Goal: Information Seeking & Learning: Learn about a topic

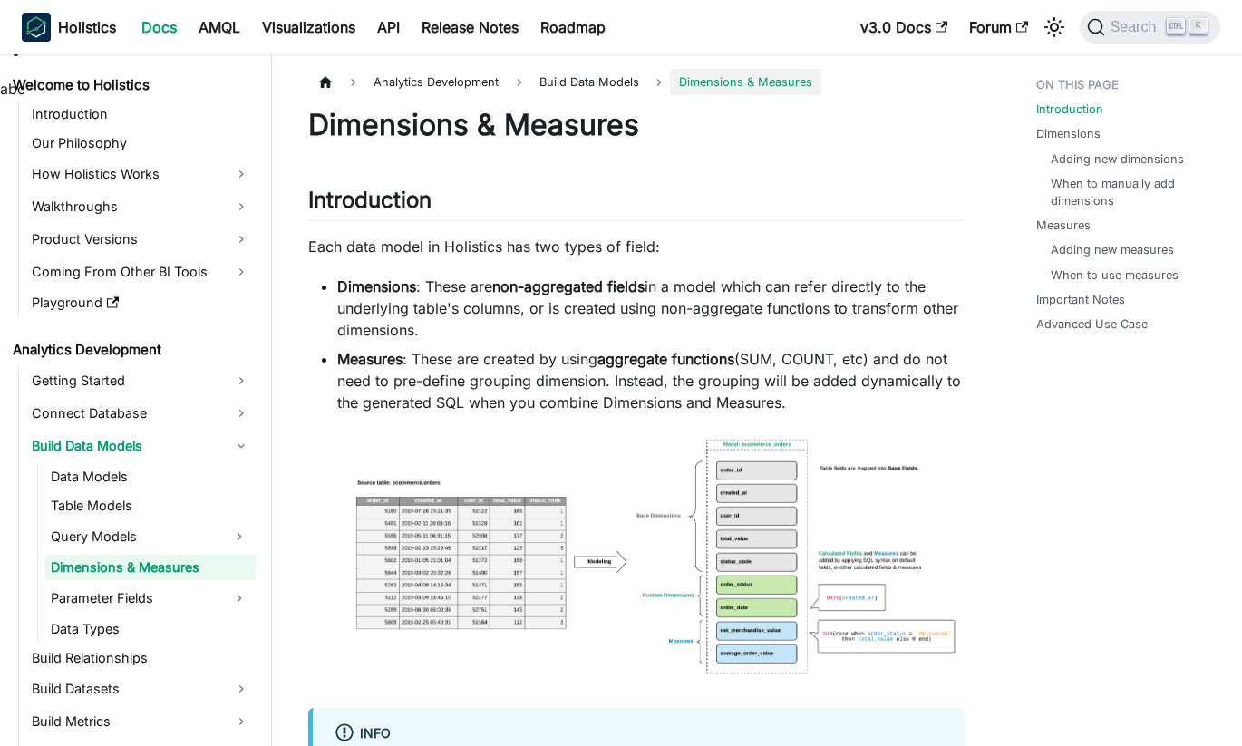
click at [616, 292] on strong "non-aggregated fields" at bounding box center [568, 286] width 152 height 18
click at [839, 364] on li "Measures : These are created by using aggregate functions (SUM, COUNT, etc) and…" at bounding box center [650, 380] width 627 height 65
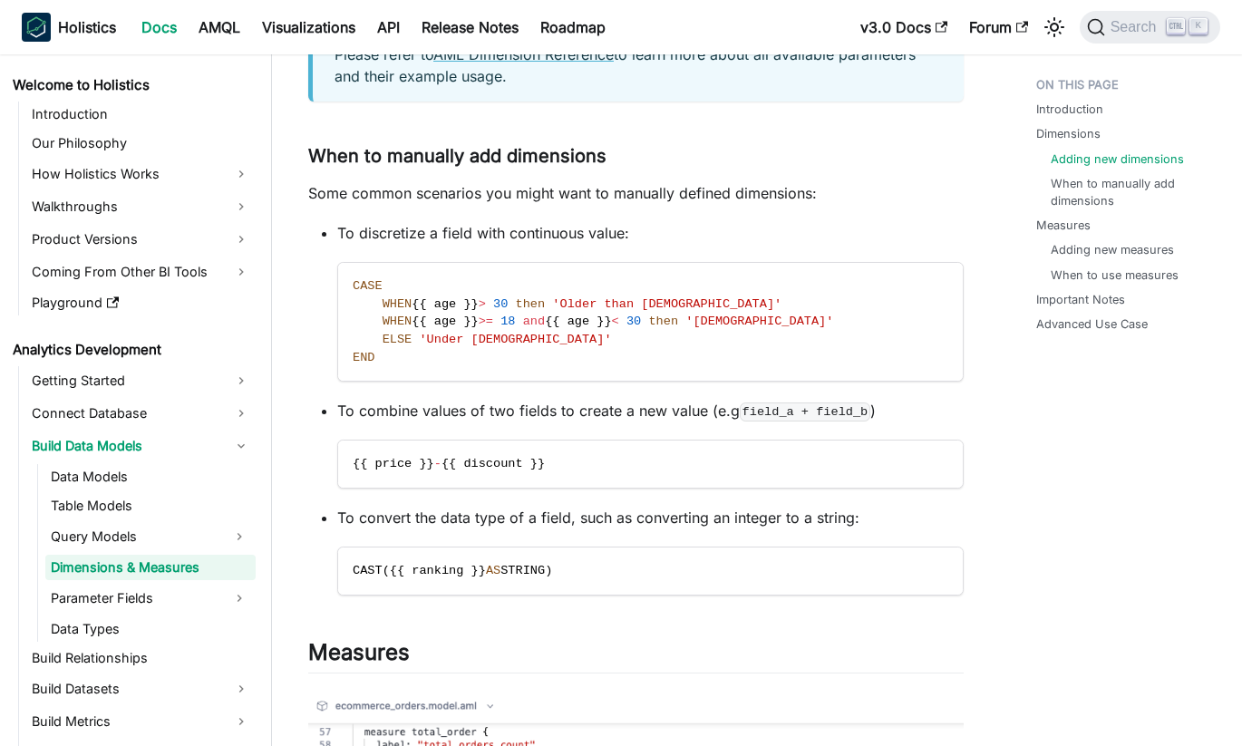
scroll to position [2629, 0]
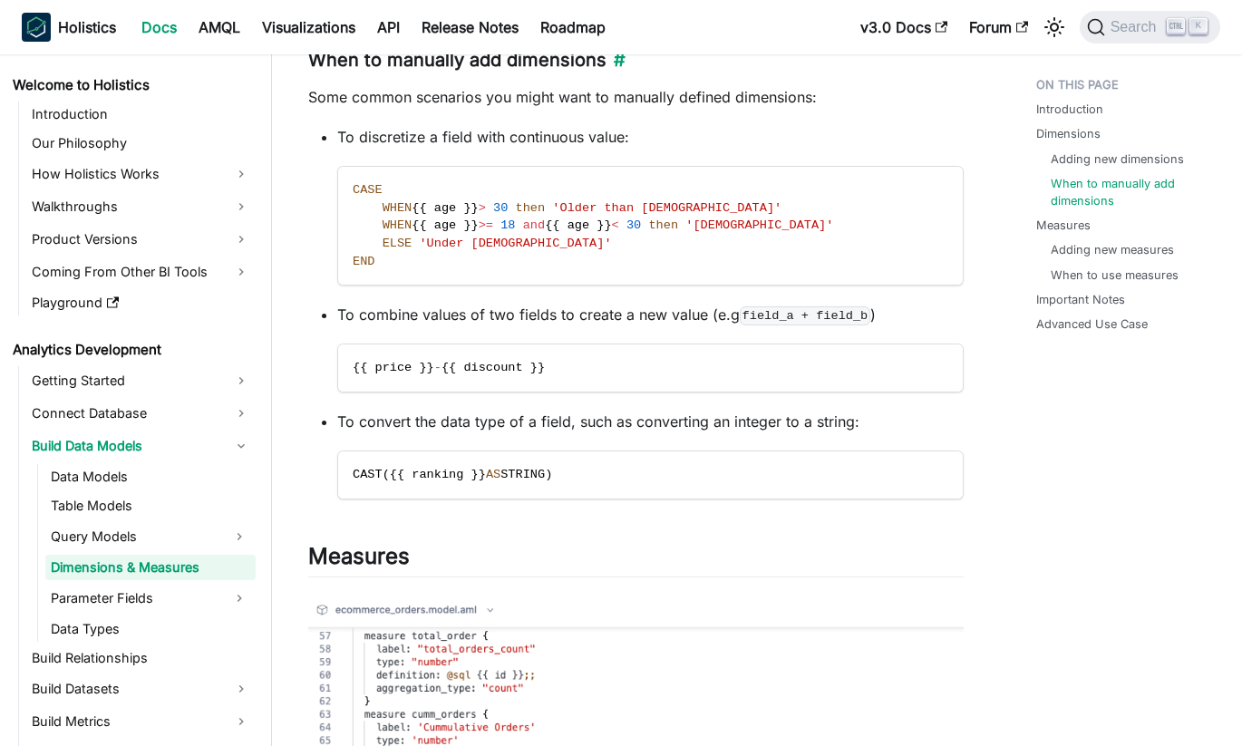
click at [423, 72] on h3 "When to manually add dimensions ​" at bounding box center [636, 60] width 656 height 23
drag, startPoint x: 423, startPoint y: 86, endPoint x: 738, endPoint y: 117, distance: 317.0
click at [738, 108] on p "Some common scenarios you might want to manually defined dimensions:" at bounding box center [636, 97] width 656 height 22
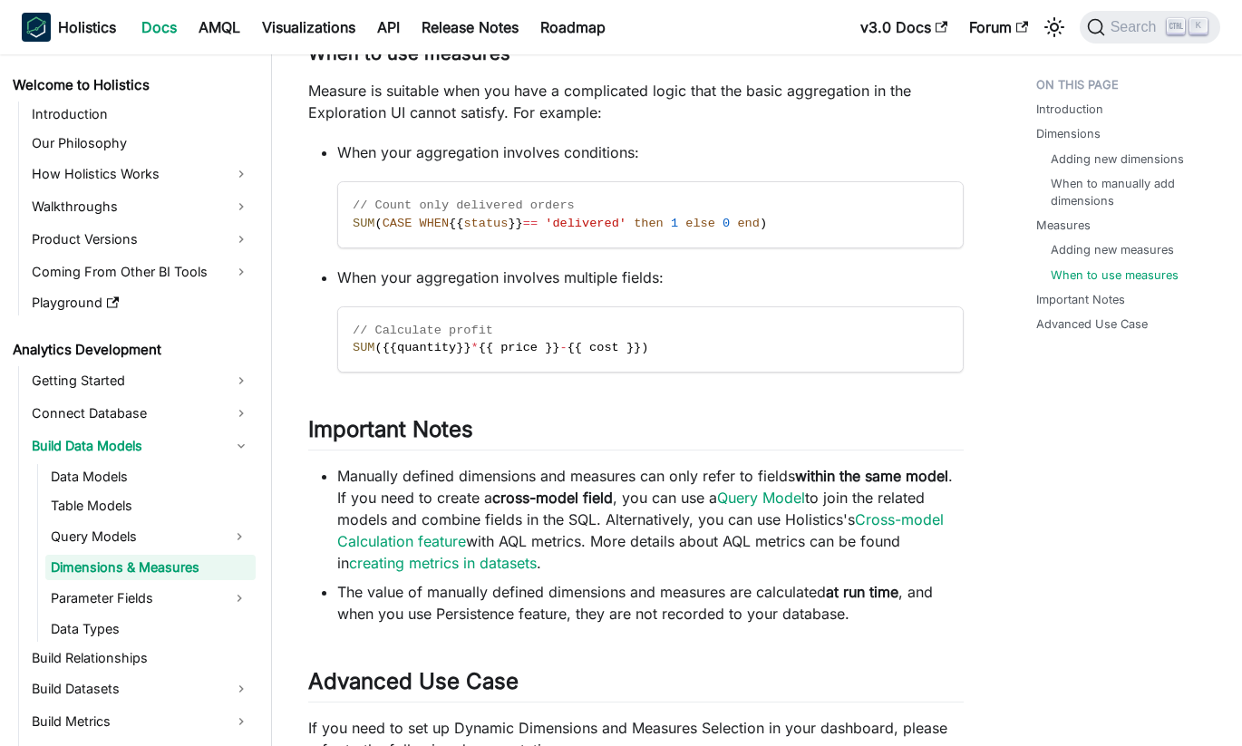
scroll to position [5259, 0]
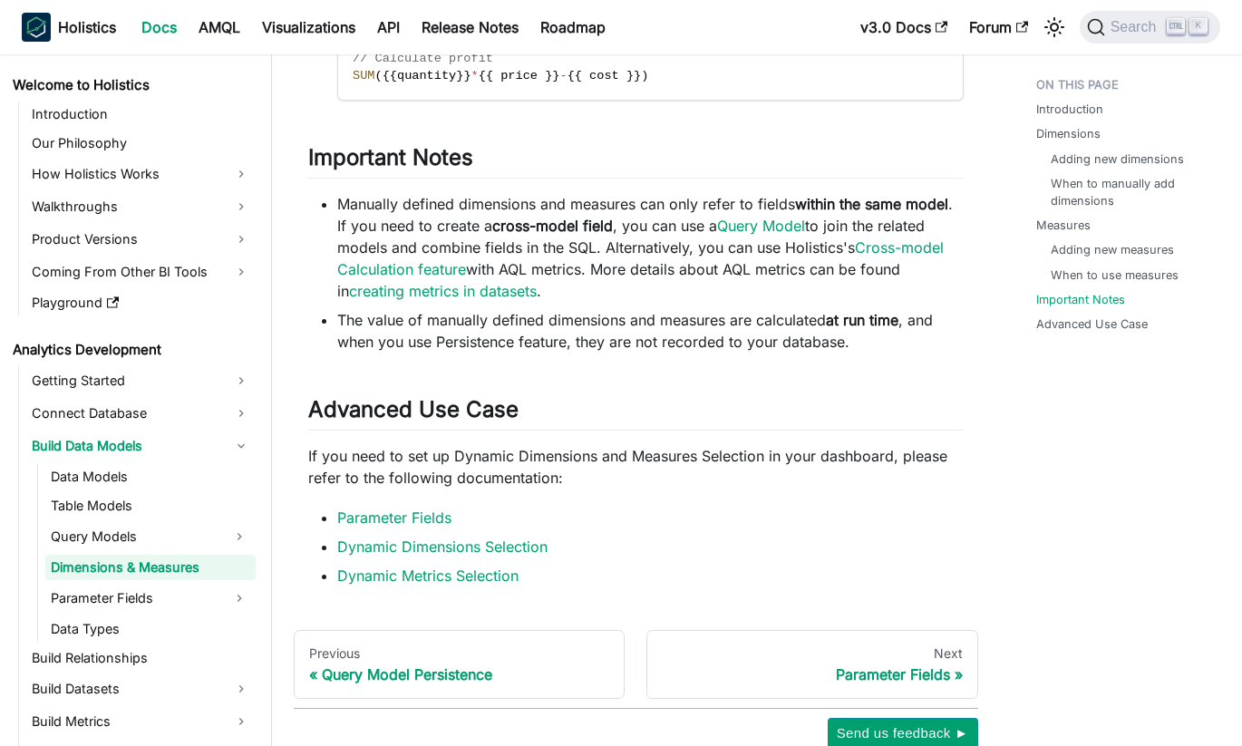
click at [585, 232] on li "Manually defined dimensions and measures can only refer to fields within the sa…" at bounding box center [650, 247] width 627 height 109
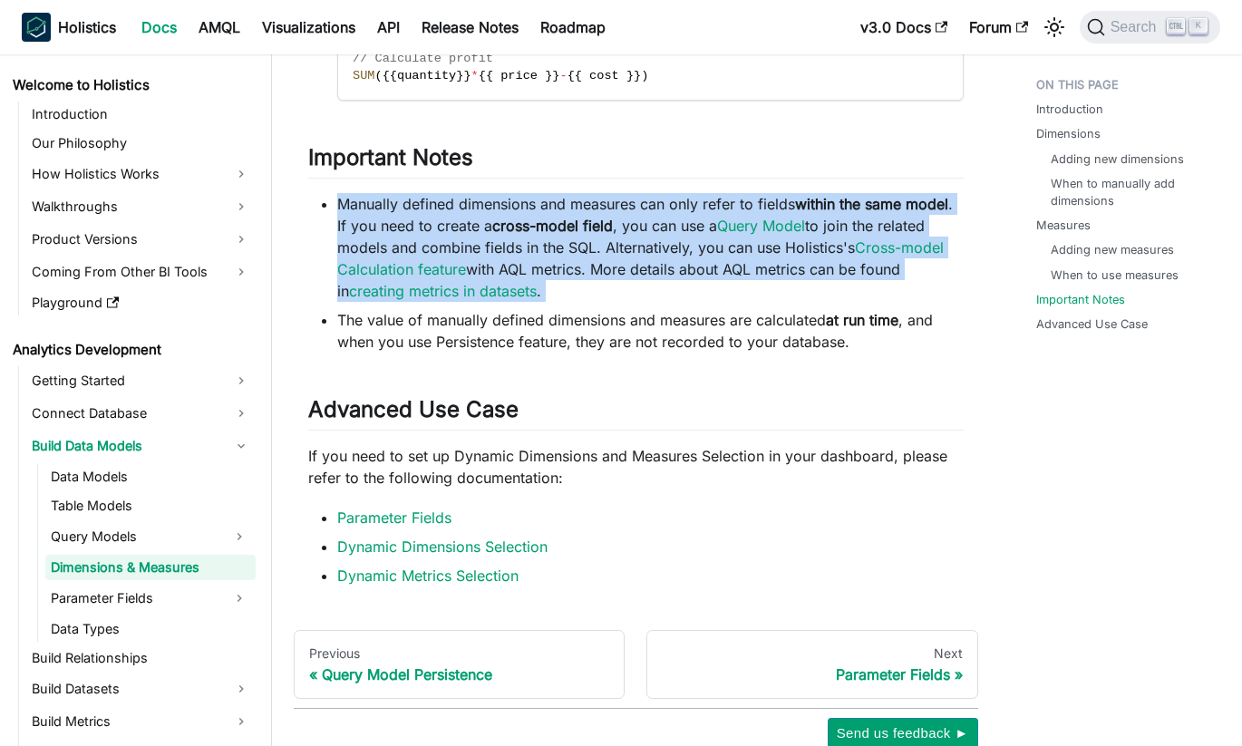
click at [585, 232] on li "Manually defined dimensions and measures can only refer to fields within the sa…" at bounding box center [650, 247] width 627 height 109
drag, startPoint x: 585, startPoint y: 232, endPoint x: 733, endPoint y: 306, distance: 165.4
click at [733, 302] on li "Manually defined dimensions and measures can only refer to fields within the sa…" at bounding box center [650, 247] width 627 height 109
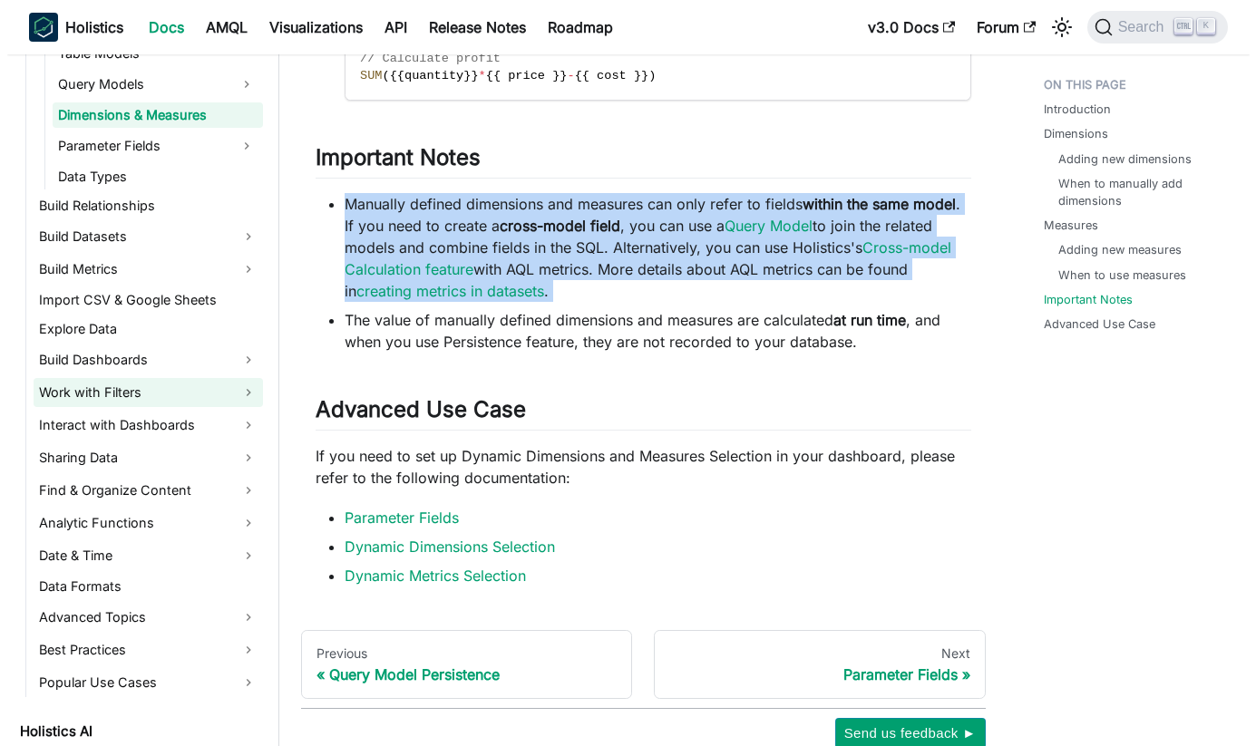
scroll to position [453, 0]
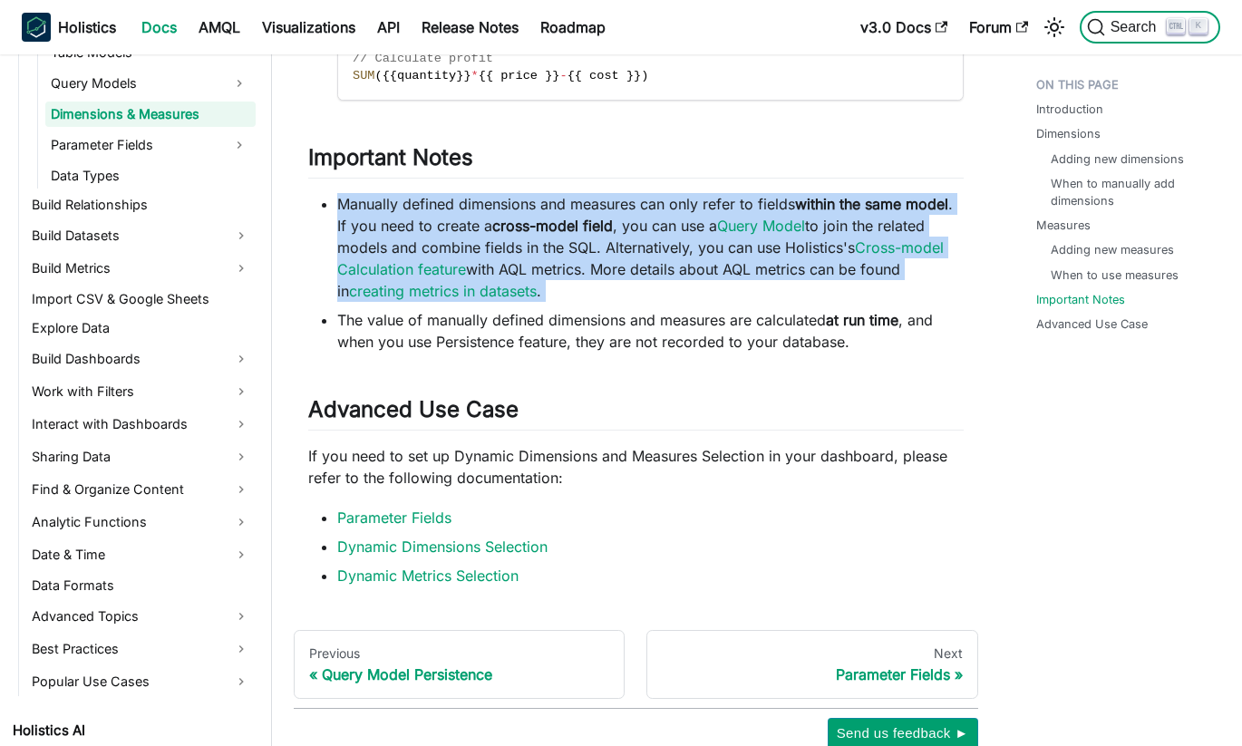
click at [1143, 36] on button "Search K" at bounding box center [1150, 27] width 141 height 33
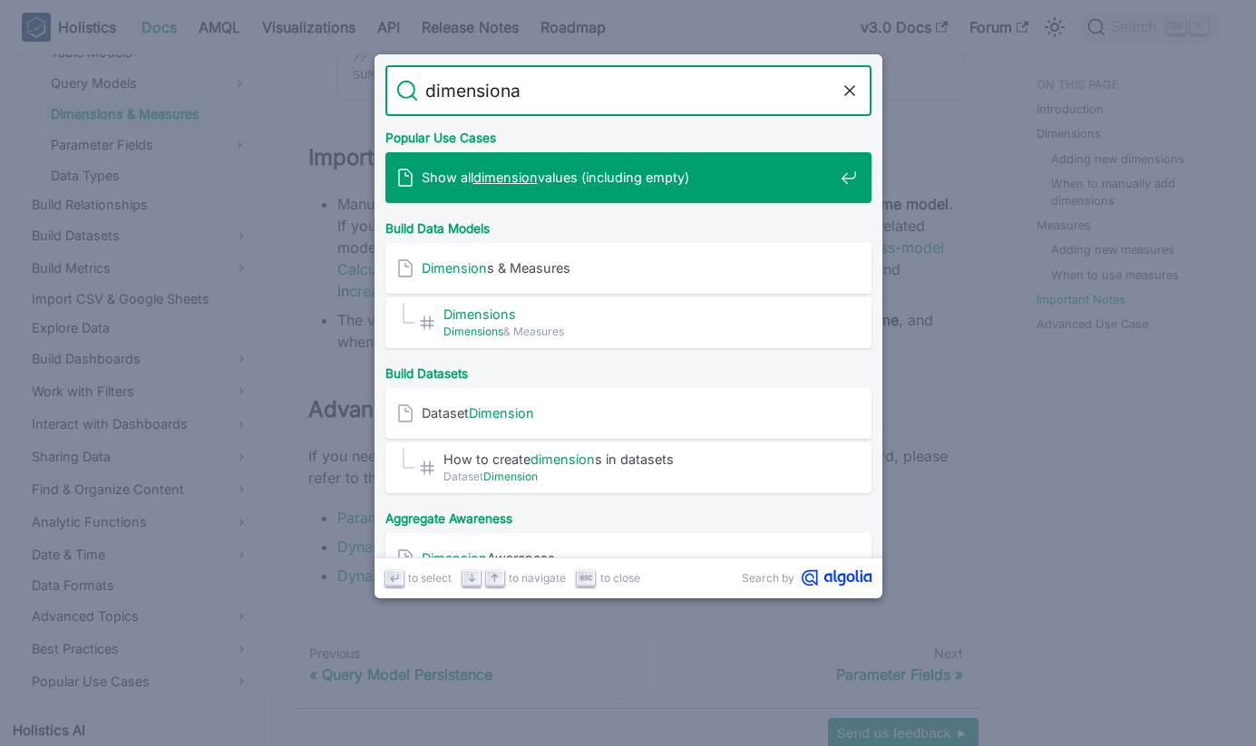
type input "dimensional"
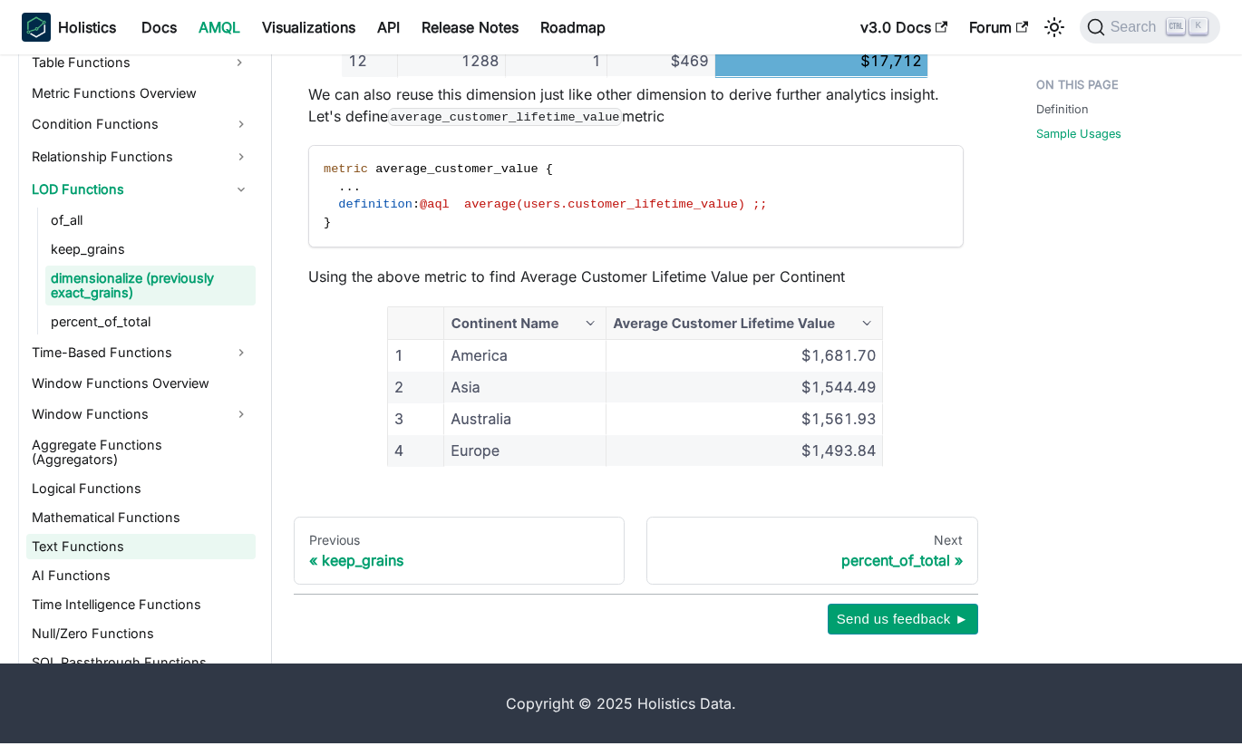
scroll to position [1328, 0]
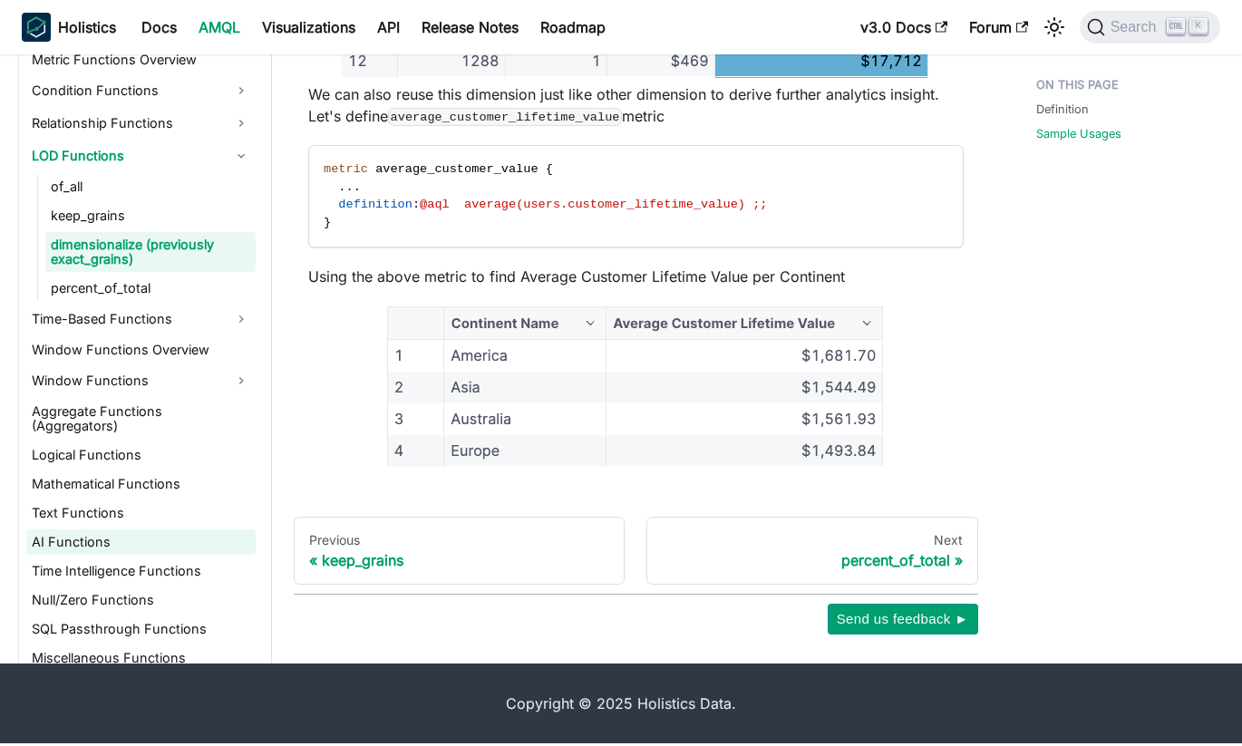
click at [189, 529] on link "AI Functions" at bounding box center [140, 541] width 229 height 25
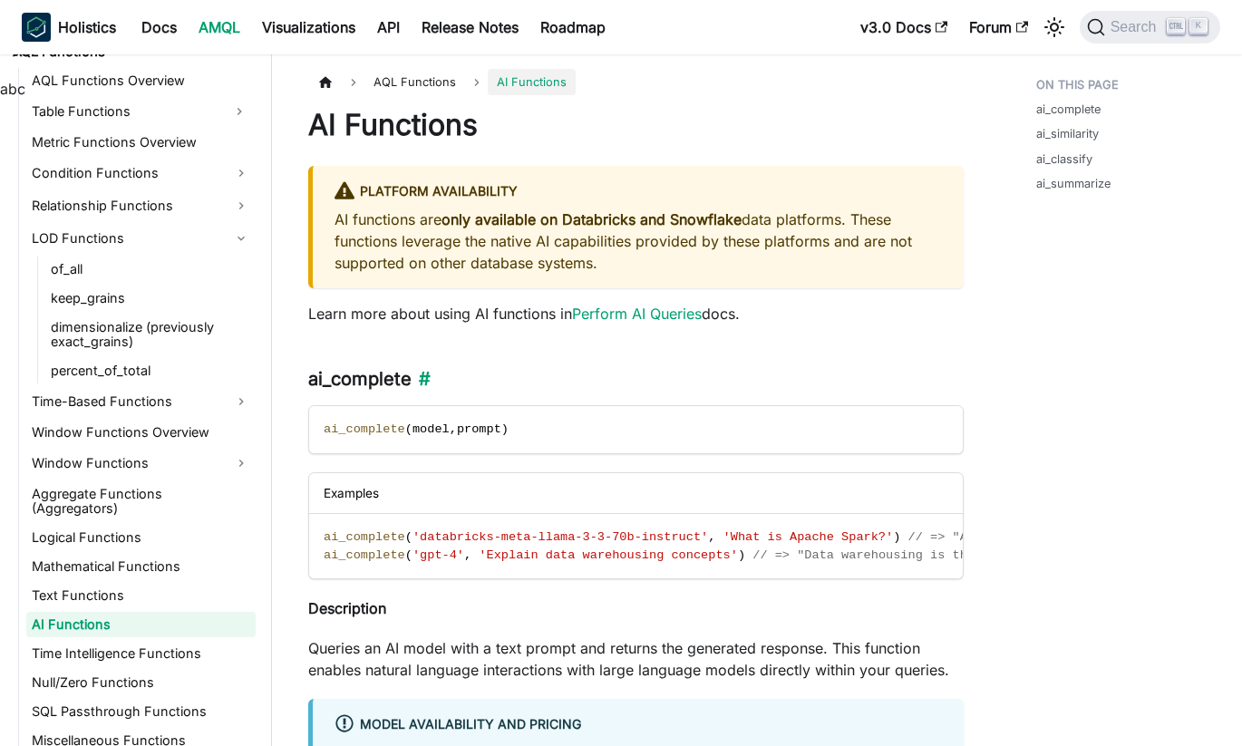
drag, startPoint x: 529, startPoint y: 423, endPoint x: 537, endPoint y: 389, distance: 34.5
click at [517, 422] on code "ai_complete ( model , prompt )" at bounding box center [636, 429] width 654 height 47
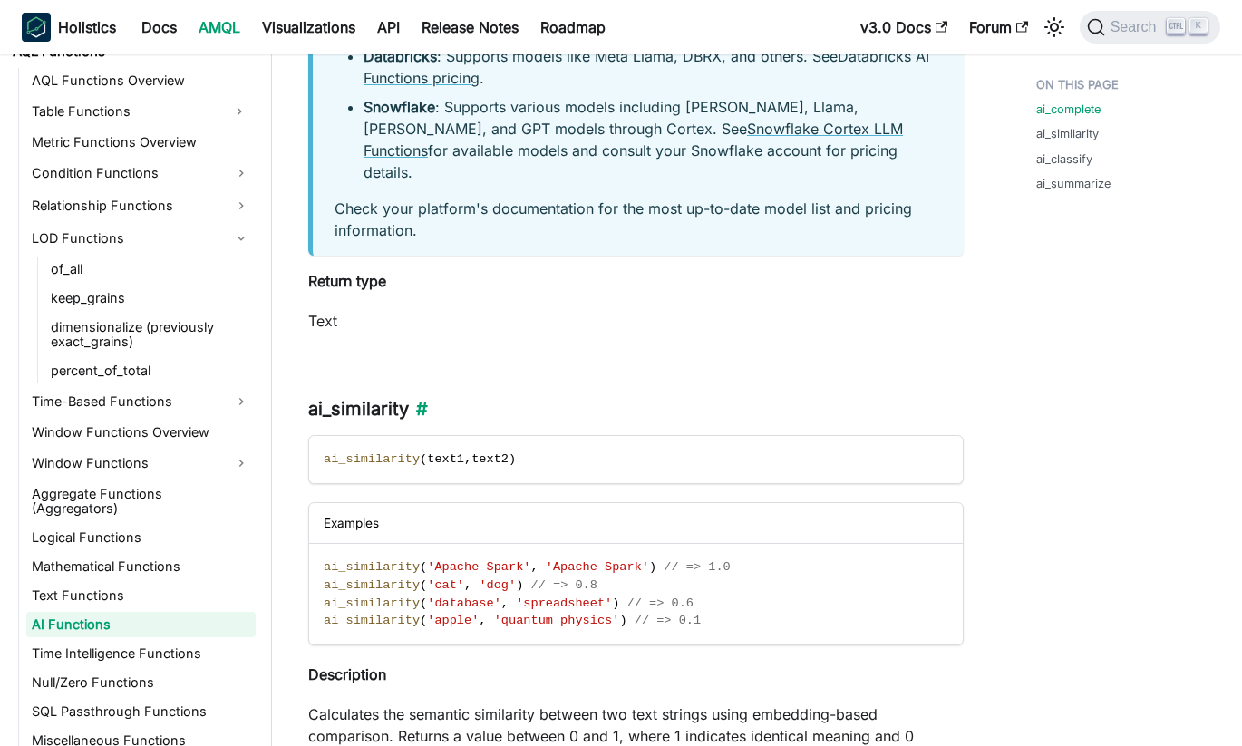
scroll to position [997, 0]
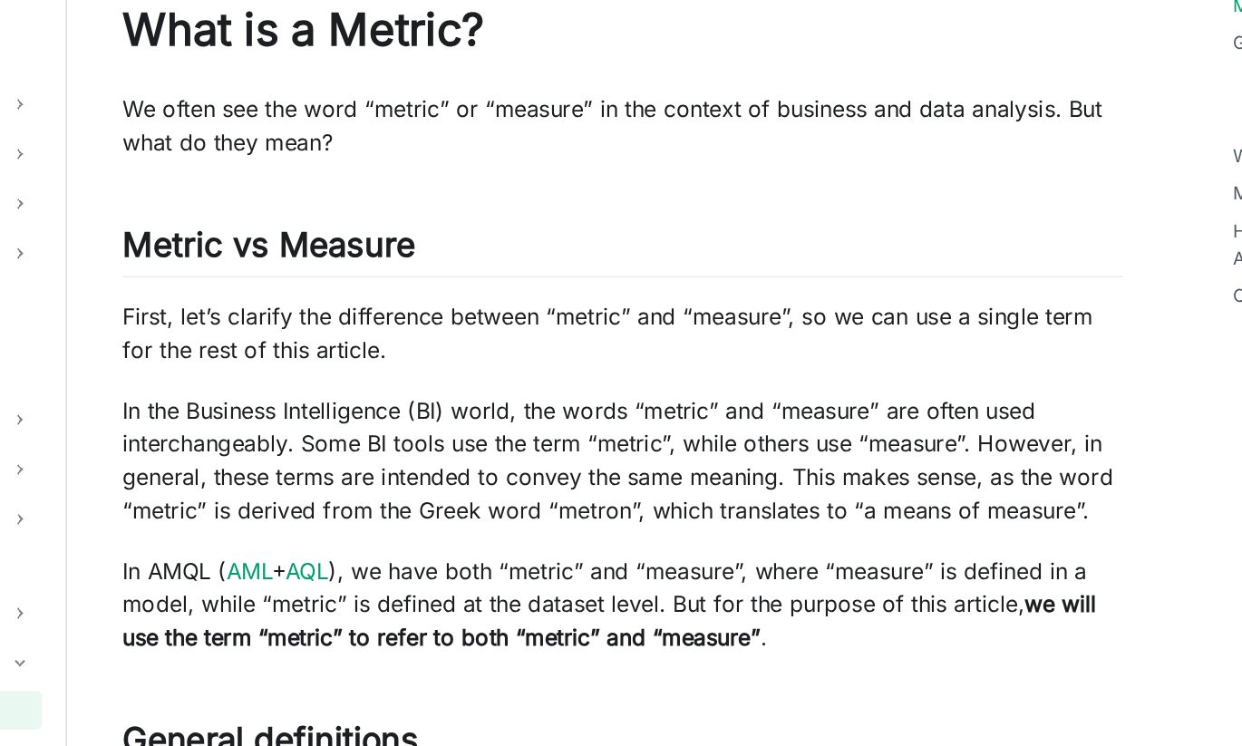
click at [830, 372] on p "In the Business Intelligence (BI) world, the words “metric” and “measure” are o…" at bounding box center [636, 407] width 656 height 87
click at [757, 399] on p "In the Business Intelligence (BI) world, the words “metric” and “measure” are o…" at bounding box center [636, 407] width 656 height 87
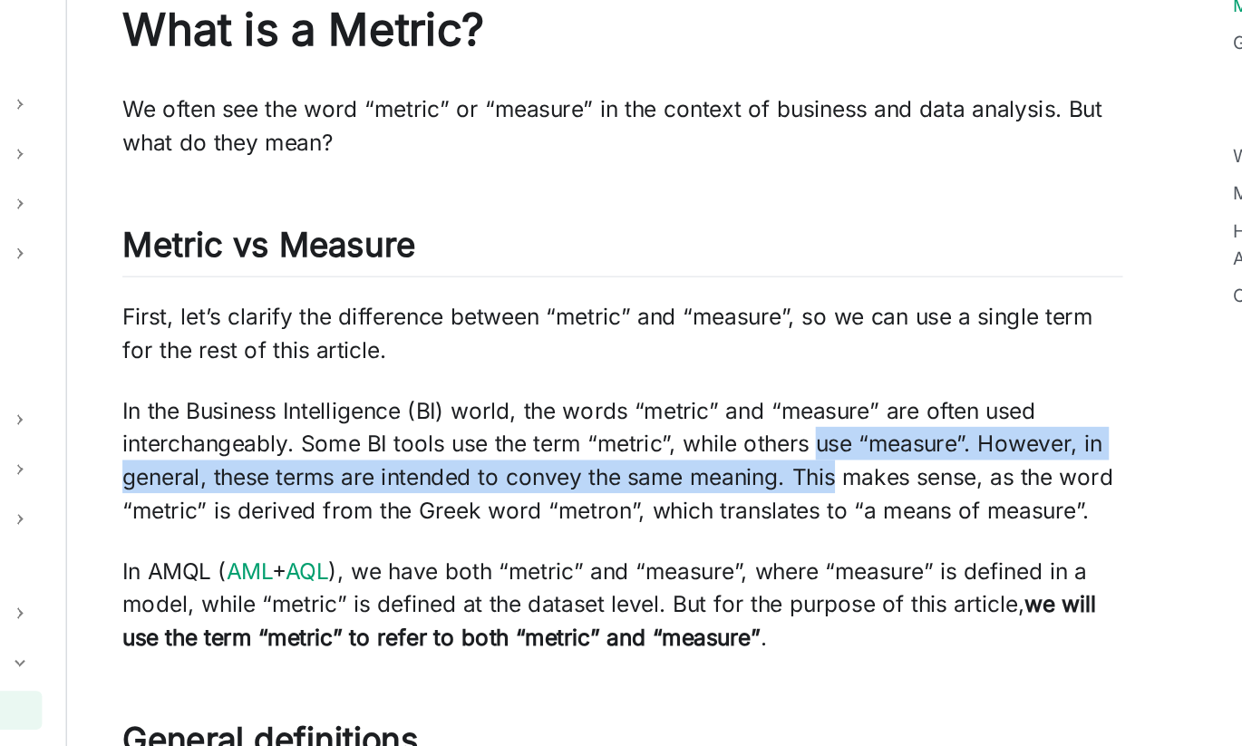
drag, startPoint x: 764, startPoint y: 390, endPoint x: 775, endPoint y: 422, distance: 33.5
click at [775, 422] on p "In the Business Intelligence (BI) world, the words “metric” and “measure” are o…" at bounding box center [636, 407] width 656 height 87
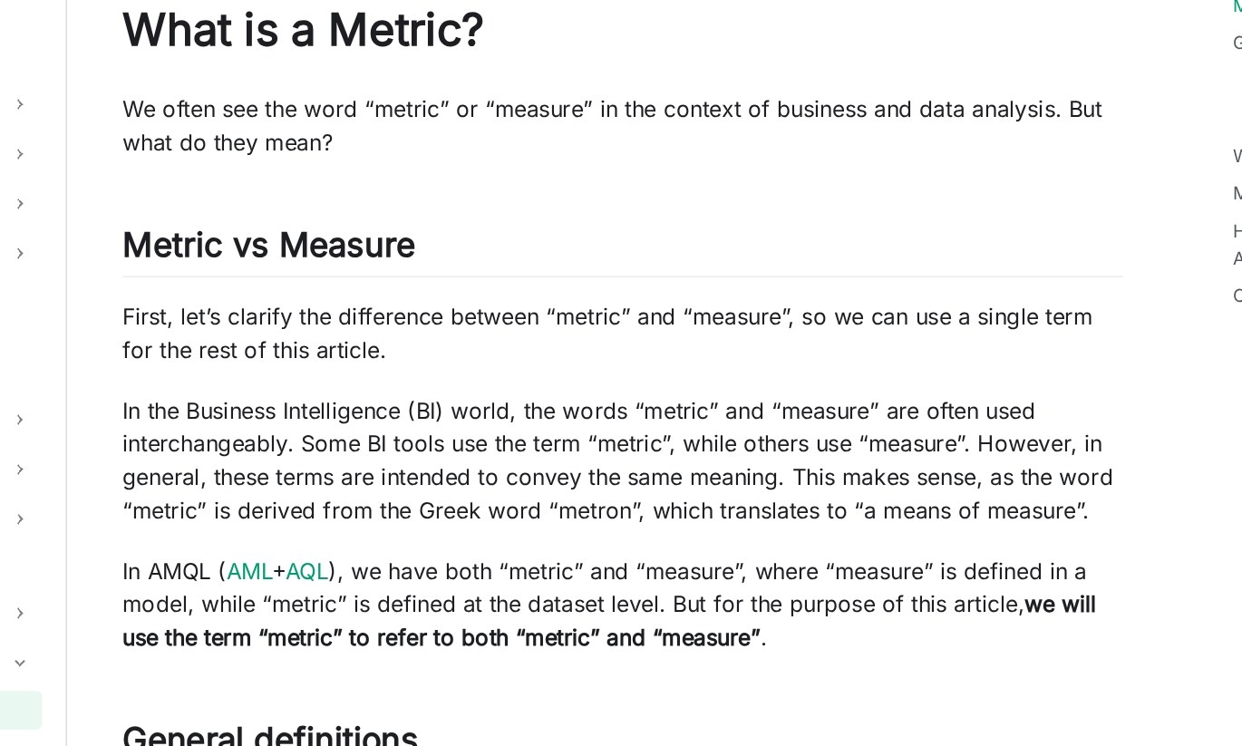
drag, startPoint x: 775, startPoint y: 422, endPoint x: 821, endPoint y: 443, distance: 51.1
click at [821, 443] on p "In the Business Intelligence (BI) world, the words “metric” and “measure” are o…" at bounding box center [636, 407] width 656 height 87
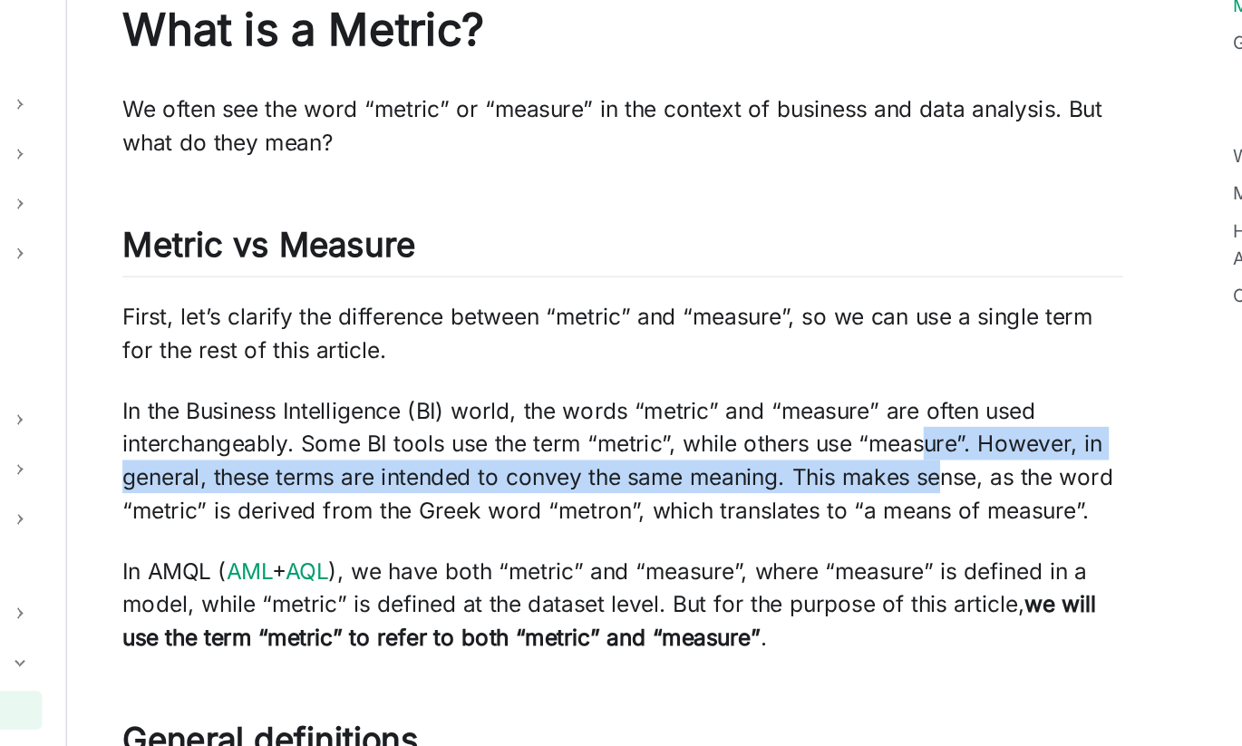
drag, startPoint x: 836, startPoint y: 405, endPoint x: 844, endPoint y: 428, distance: 24.1
click at [844, 428] on p "In the Business Intelligence (BI) world, the words “metric” and “measure” are o…" at bounding box center [636, 407] width 656 height 87
click at [606, 409] on p "In the Business Intelligence (BI) world, the words “metric” and “measure” are o…" at bounding box center [636, 407] width 656 height 87
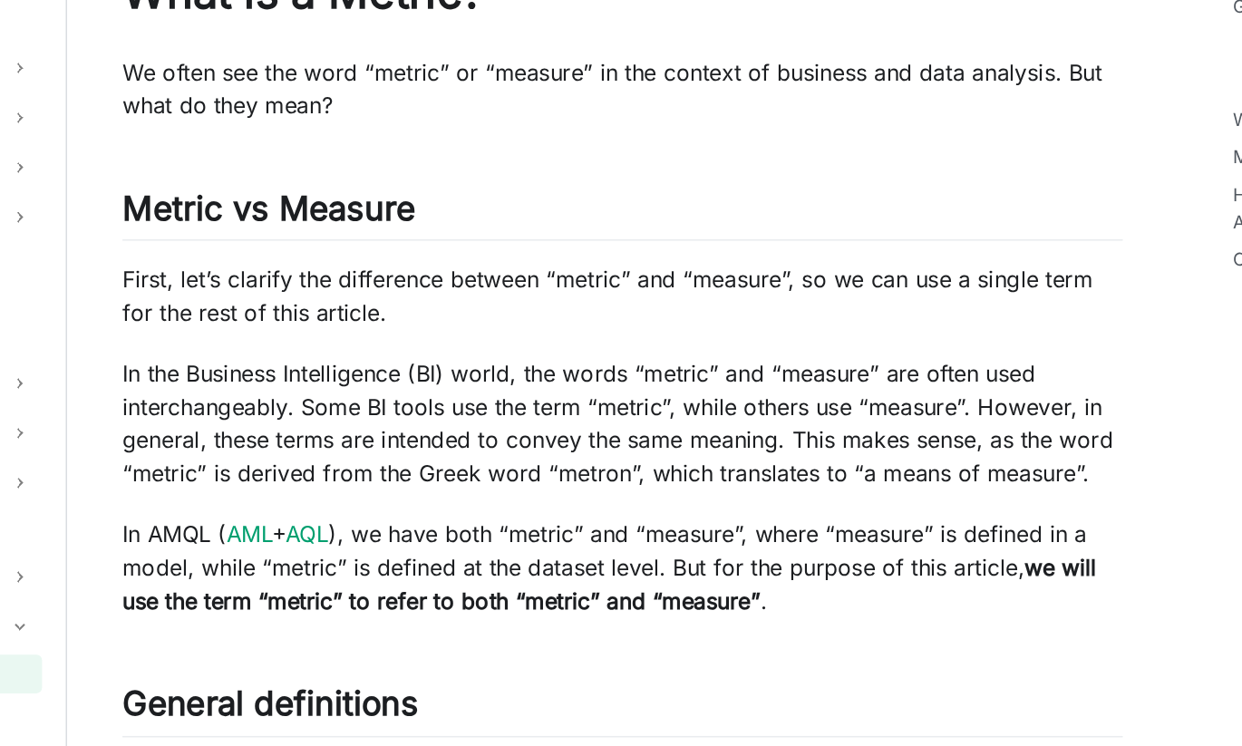
click at [432, 506] on p "In AMQL ( AML + AQL ), we have both “metric” and “measure”, where “measure” is …" at bounding box center [636, 501] width 656 height 65
click at [719, 500] on p "In AMQL ( AML + AQL ), we have both “metric” and “measure”, where “measure” is …" at bounding box center [636, 501] width 656 height 65
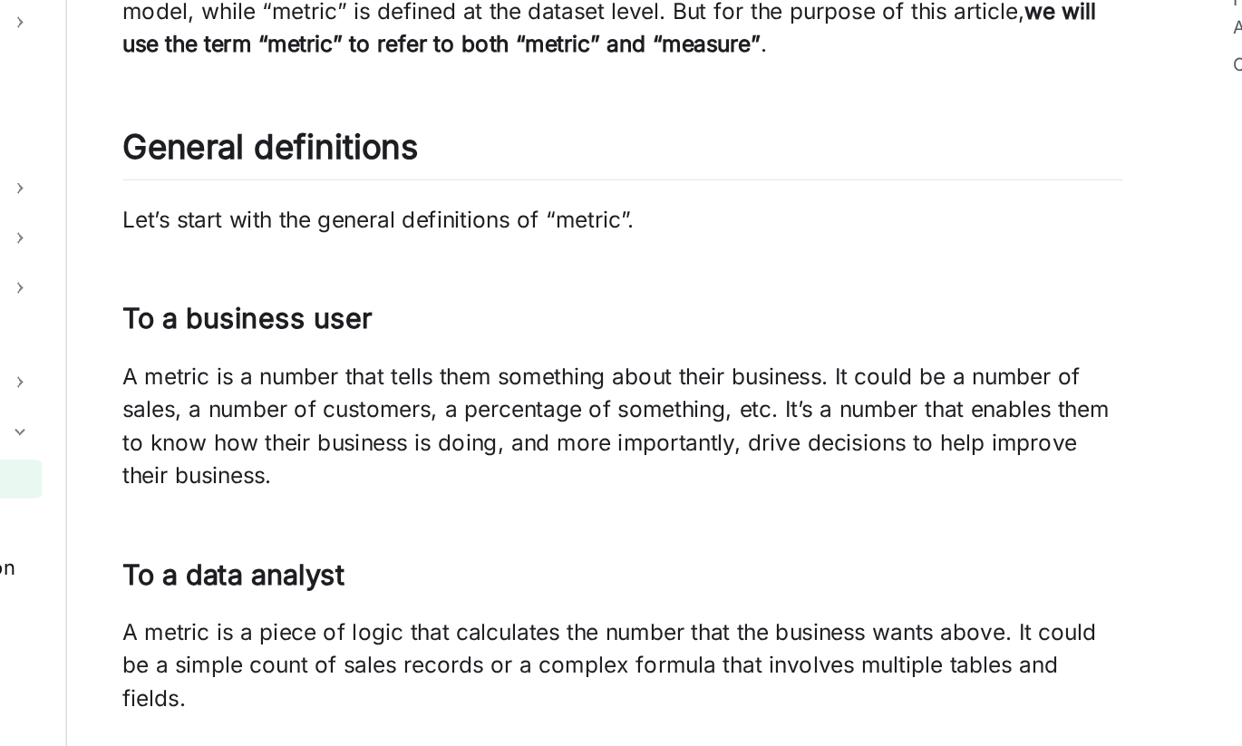
scroll to position [245, 0]
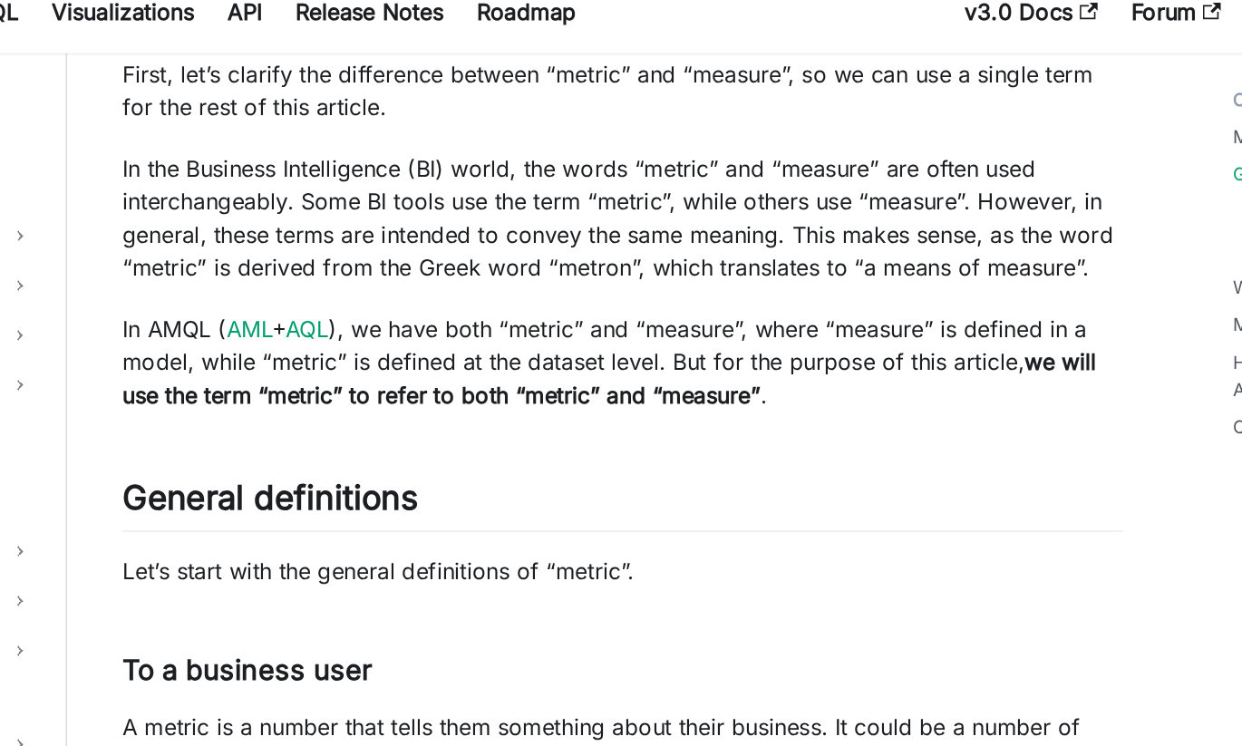
click at [501, 235] on p "In AMQL ( AML + AQL ), we have both “metric” and “measure”, where “measure” is …" at bounding box center [636, 256] width 656 height 65
drag, startPoint x: 501, startPoint y: 235, endPoint x: 687, endPoint y: 234, distance: 185.9
click at [687, 234] on p "In AMQL ( AML + AQL ), we have both “metric” and “measure”, where “measure” is …" at bounding box center [636, 256] width 656 height 65
drag, startPoint x: 687, startPoint y: 234, endPoint x: 860, endPoint y: 272, distance: 177.3
click at [860, 272] on p "In AMQL ( AML + AQL ), we have both “metric” and “measure”, where “measure” is …" at bounding box center [636, 256] width 656 height 65
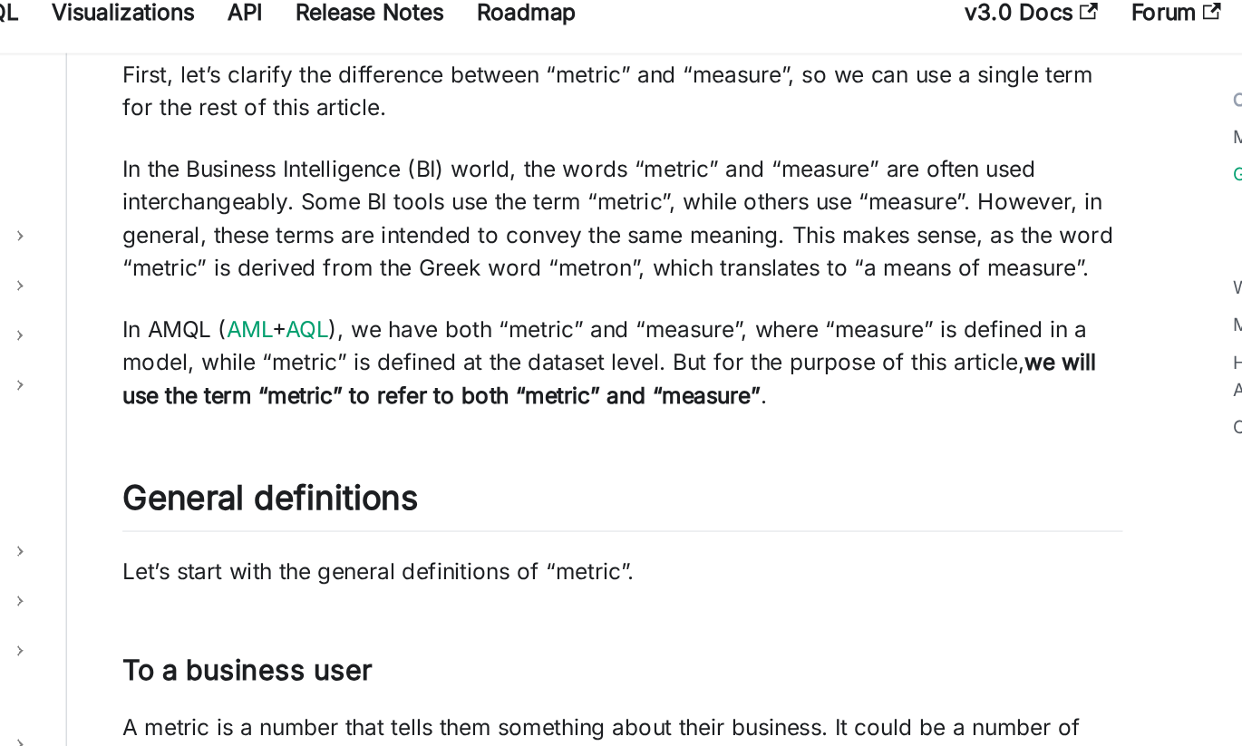
click at [340, 257] on p "In AMQL ( AML + AQL ), we have both “metric” and “measure”, where “measure” is …" at bounding box center [636, 256] width 656 height 65
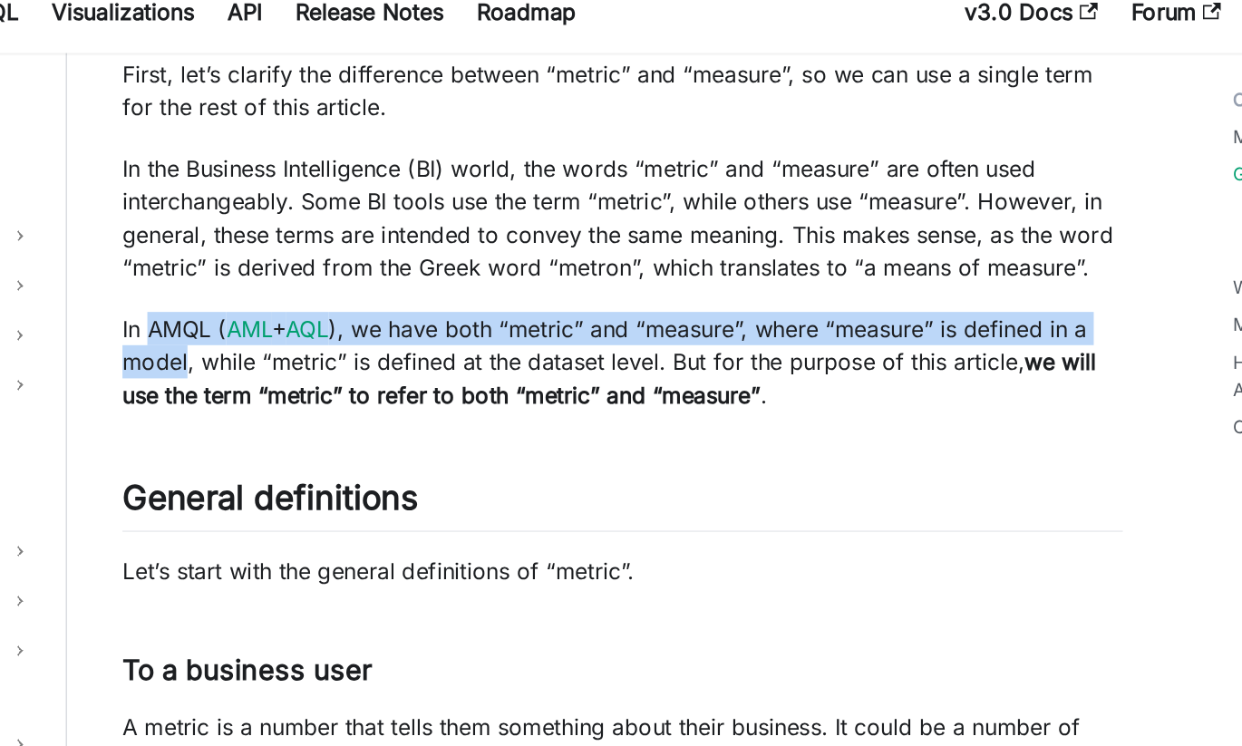
drag, startPoint x: 340, startPoint y: 257, endPoint x: 358, endPoint y: 246, distance: 21.1
click at [358, 246] on p "In AMQL ( AML + AQL ), we have both “metric” and “measure”, where “measure” is …" at bounding box center [636, 256] width 656 height 65
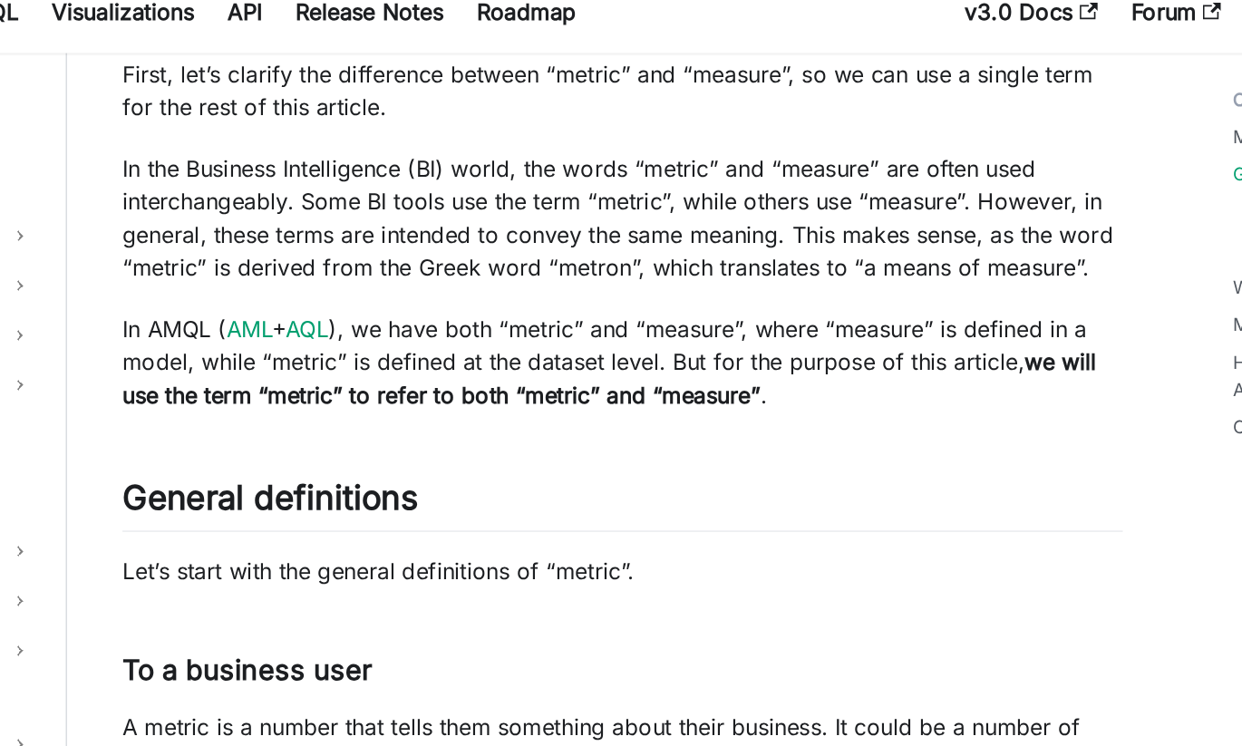
click at [426, 257] on p "In AMQL ( AML + AQL ), we have both “metric” and “measure”, where “measure” is …" at bounding box center [636, 256] width 656 height 65
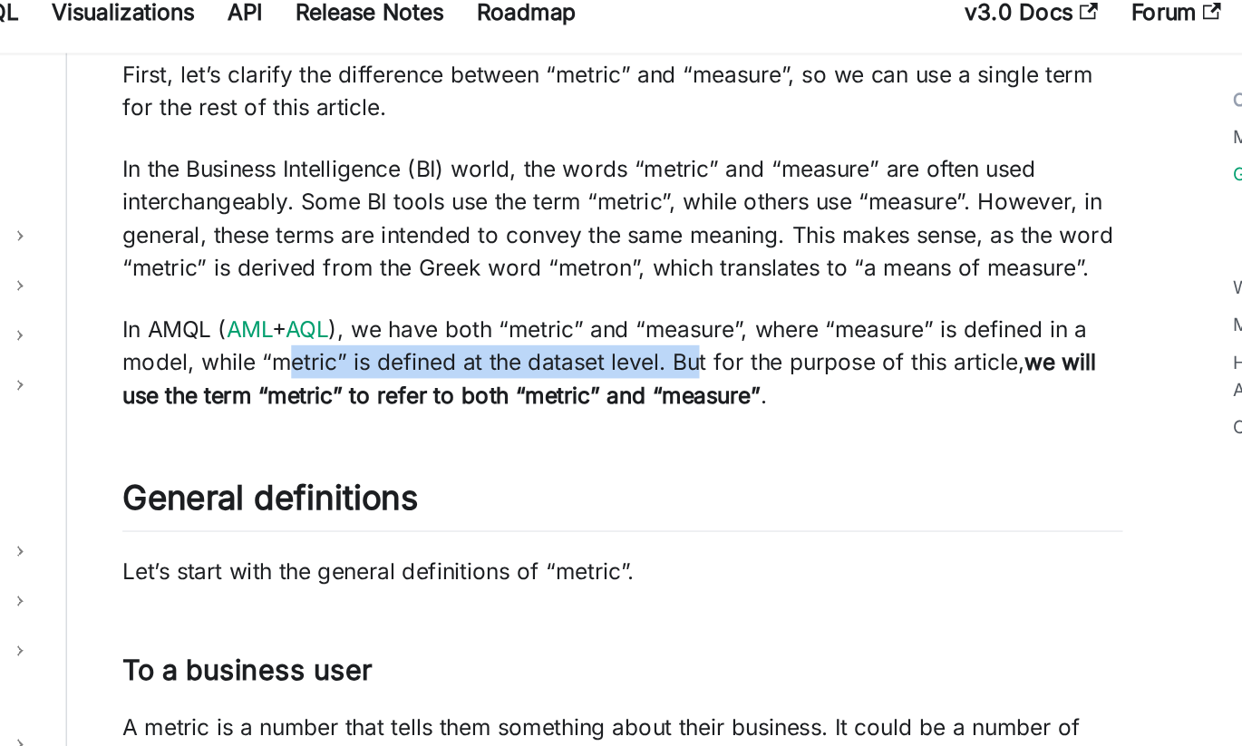
drag, startPoint x: 684, startPoint y: 259, endPoint x: 416, endPoint y: 257, distance: 267.5
click at [416, 257] on p "In AMQL ( AML + AQL ), we have both “metric” and “measure”, where “measure” is …" at bounding box center [636, 256] width 656 height 65
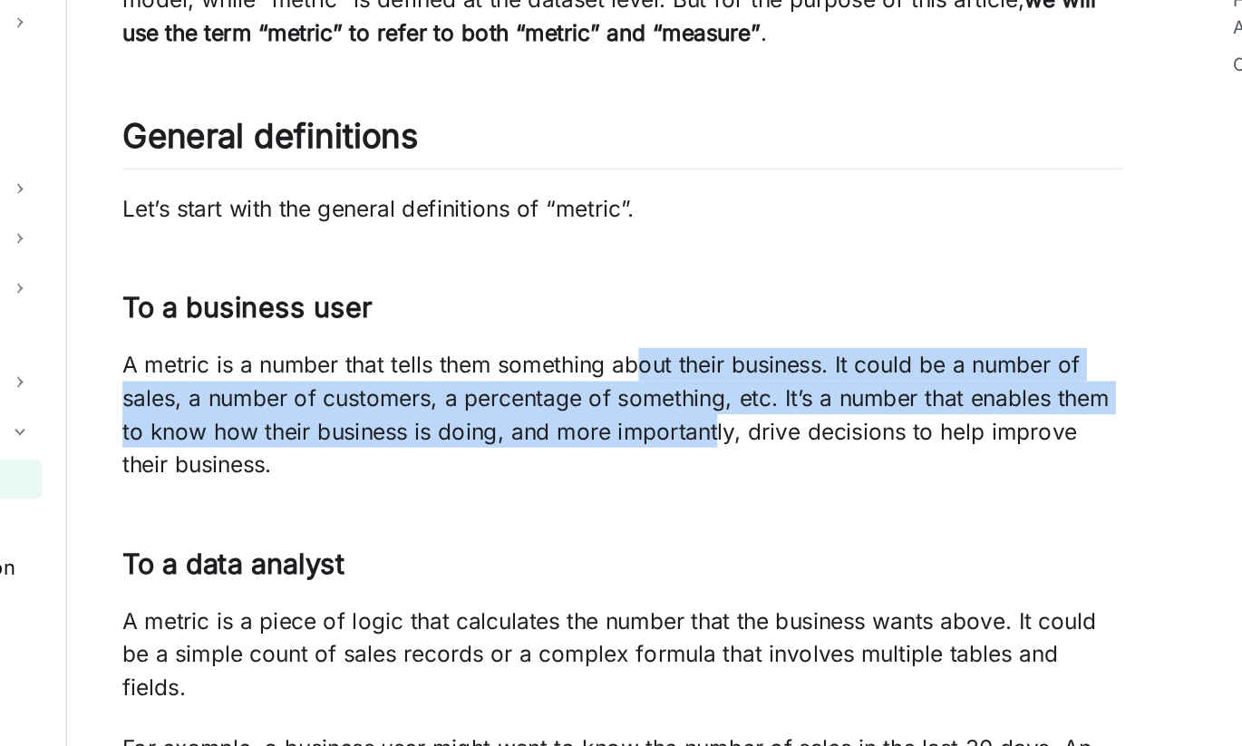
drag, startPoint x: 646, startPoint y: 490, endPoint x: 694, endPoint y: 549, distance: 76.7
click at [694, 549] on p "A metric is a number that tells them something about their business. It could b…" at bounding box center [636, 528] width 656 height 87
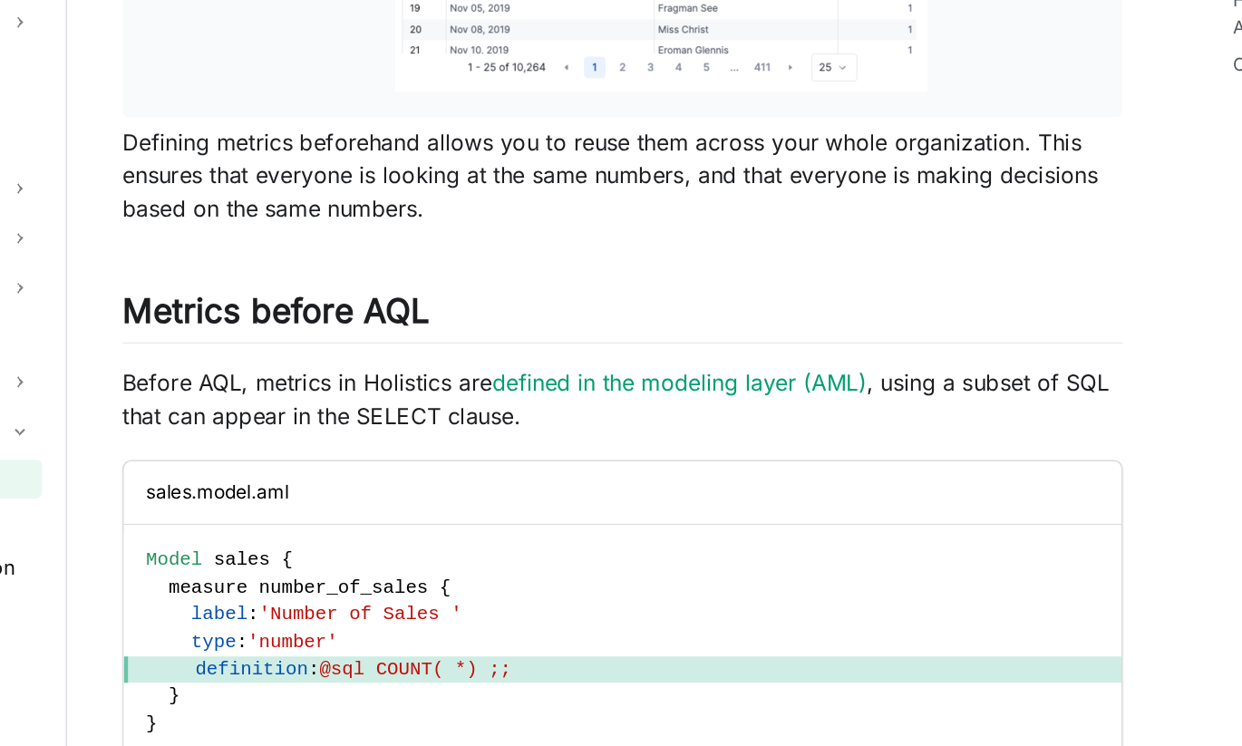
scroll to position [1730, 0]
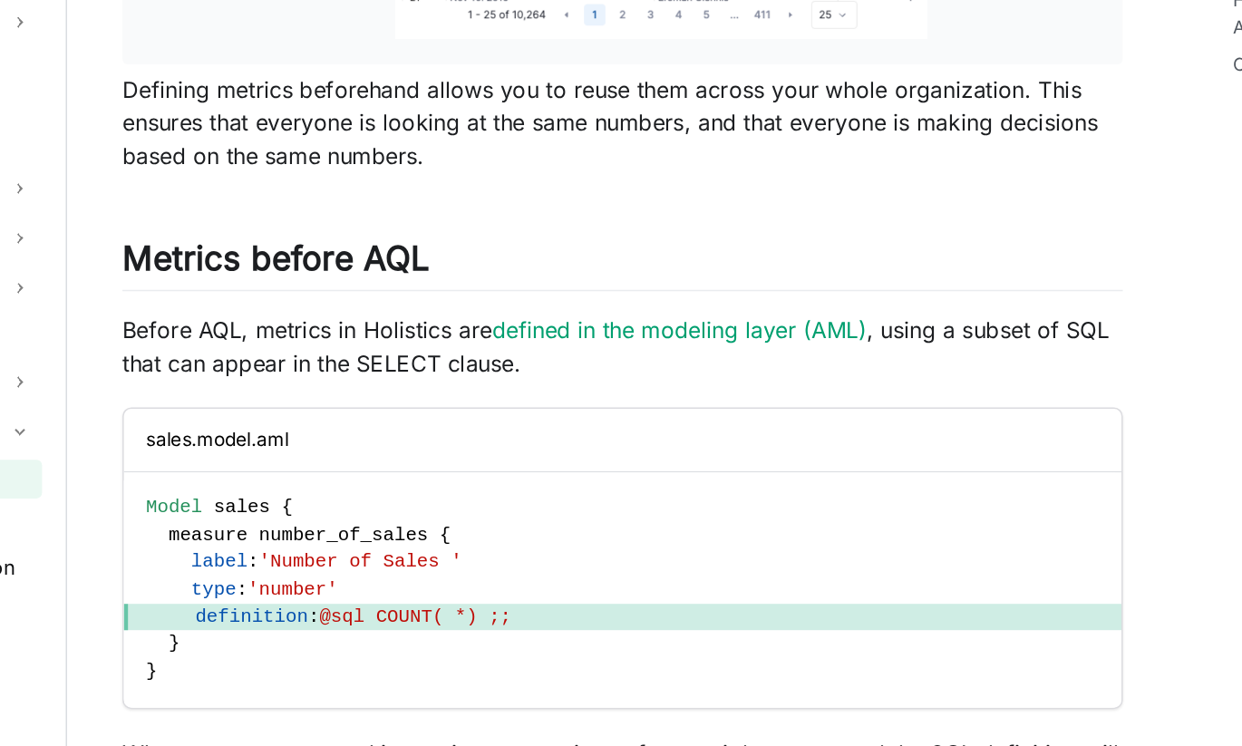
click at [368, 462] on p "Before AQL, metrics in Holistics are defined in the modeling layer (AML) , usin…" at bounding box center [636, 484] width 656 height 44
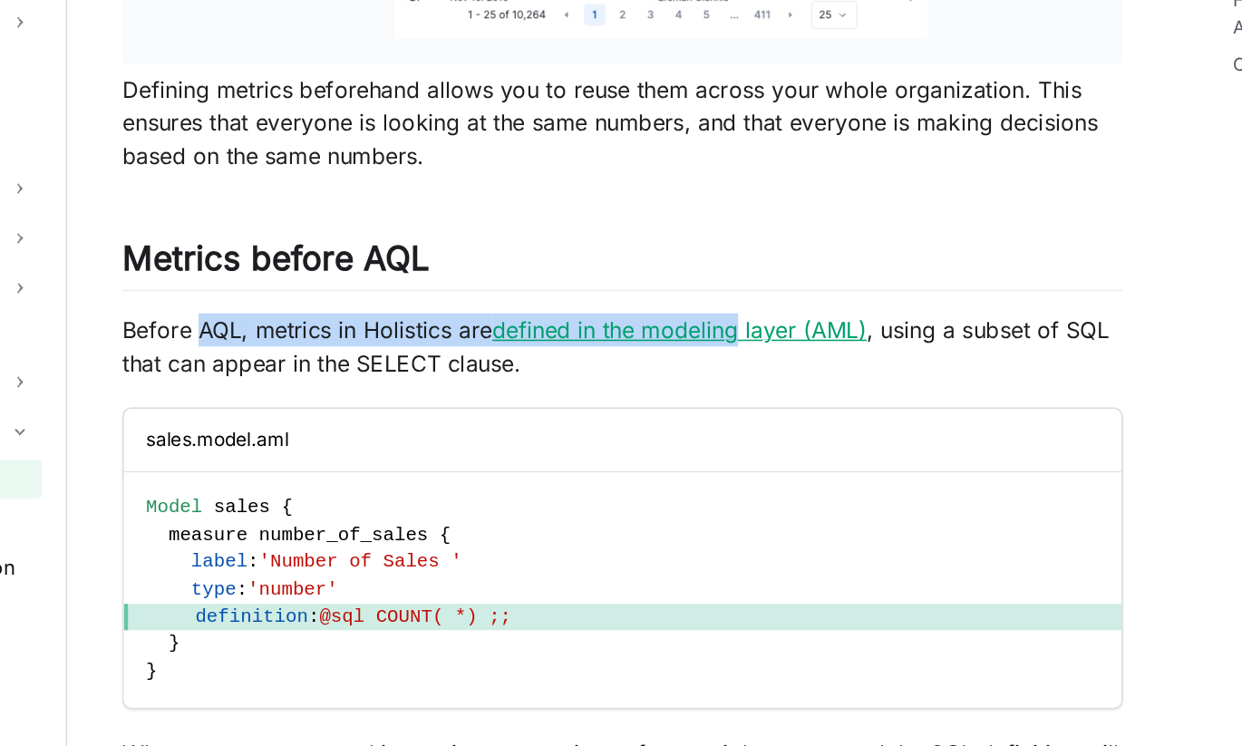
drag, startPoint x: 368, startPoint y: 450, endPoint x: 685, endPoint y: 458, distance: 316.5
click at [685, 462] on p "Before AQL, metrics in Holistics are defined in the modeling layer (AML) , usin…" at bounding box center [636, 484] width 656 height 44
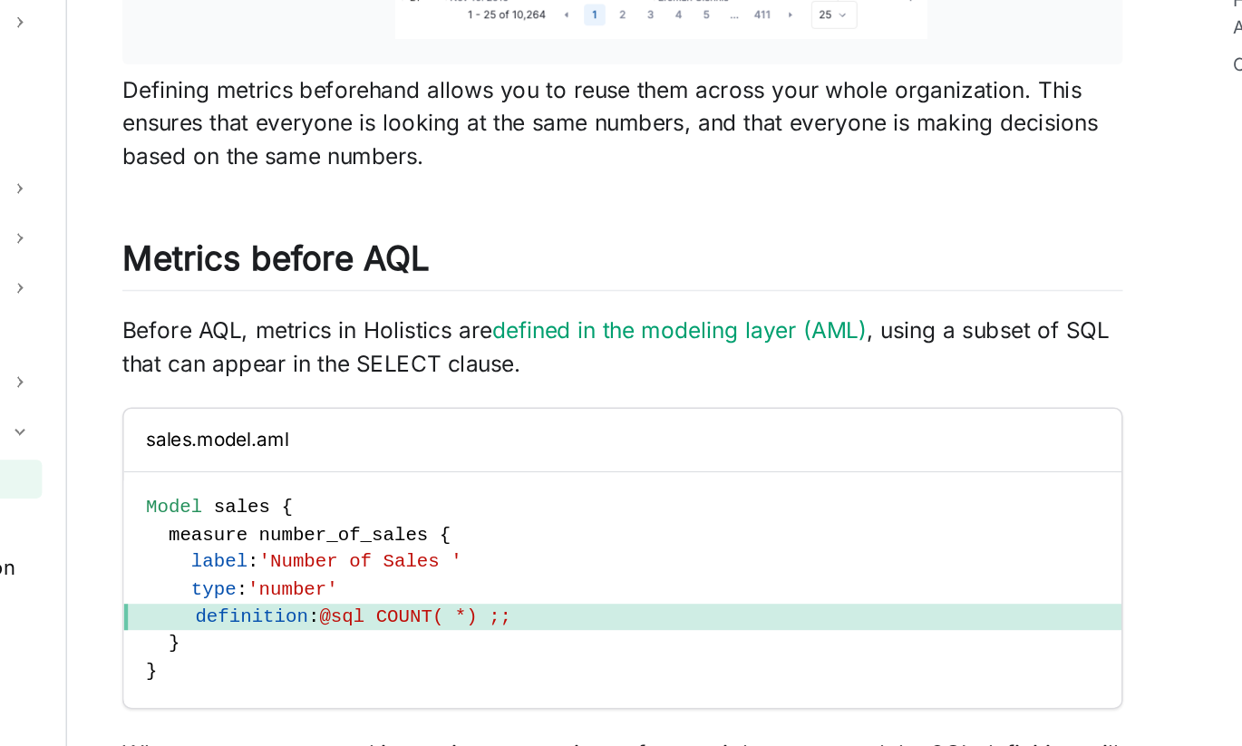
drag, startPoint x: 685, startPoint y: 458, endPoint x: 900, endPoint y: 466, distance: 215.9
click at [900, 466] on p "Before AQL, metrics in Holistics are defined in the modeling layer (AML) , usin…" at bounding box center [636, 484] width 656 height 44
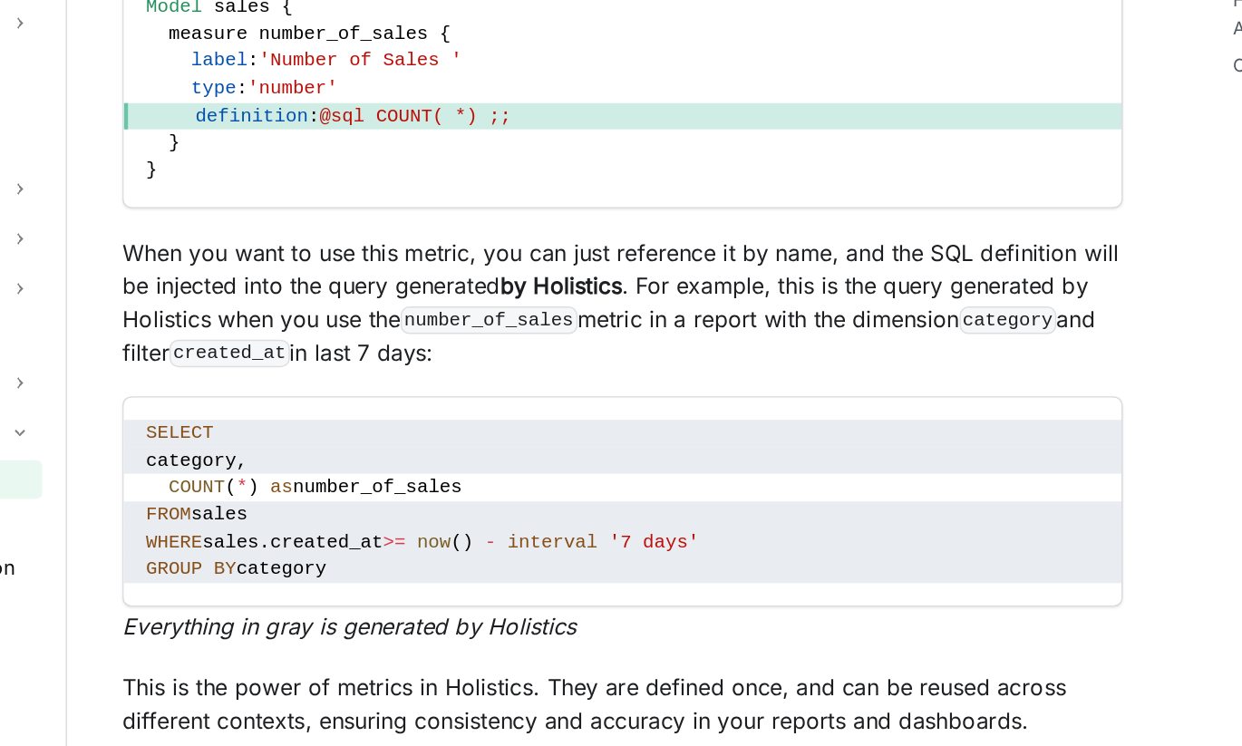
scroll to position [2086, 0]
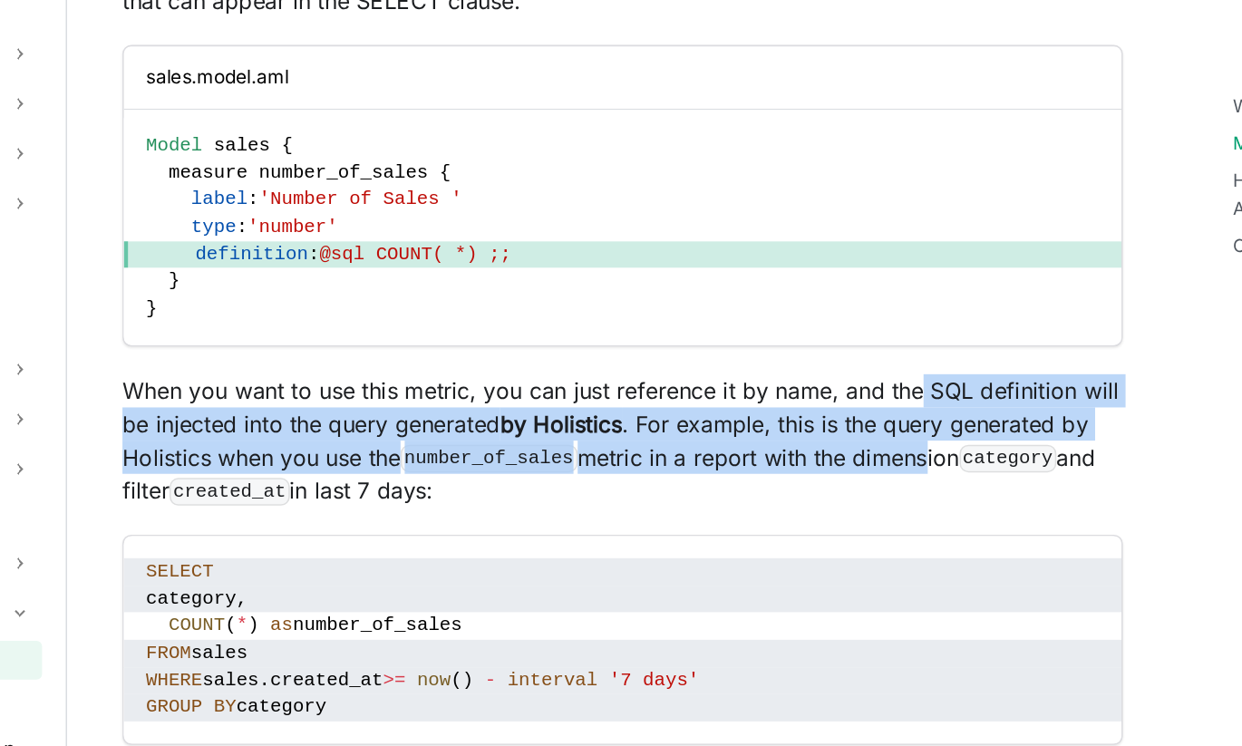
drag, startPoint x: 832, startPoint y: 372, endPoint x: 829, endPoint y: 415, distance: 43.7
click at [829, 415] on p "When you want to use this metric, you can just reference it by name, and the SQ…" at bounding box center [636, 427] width 656 height 87
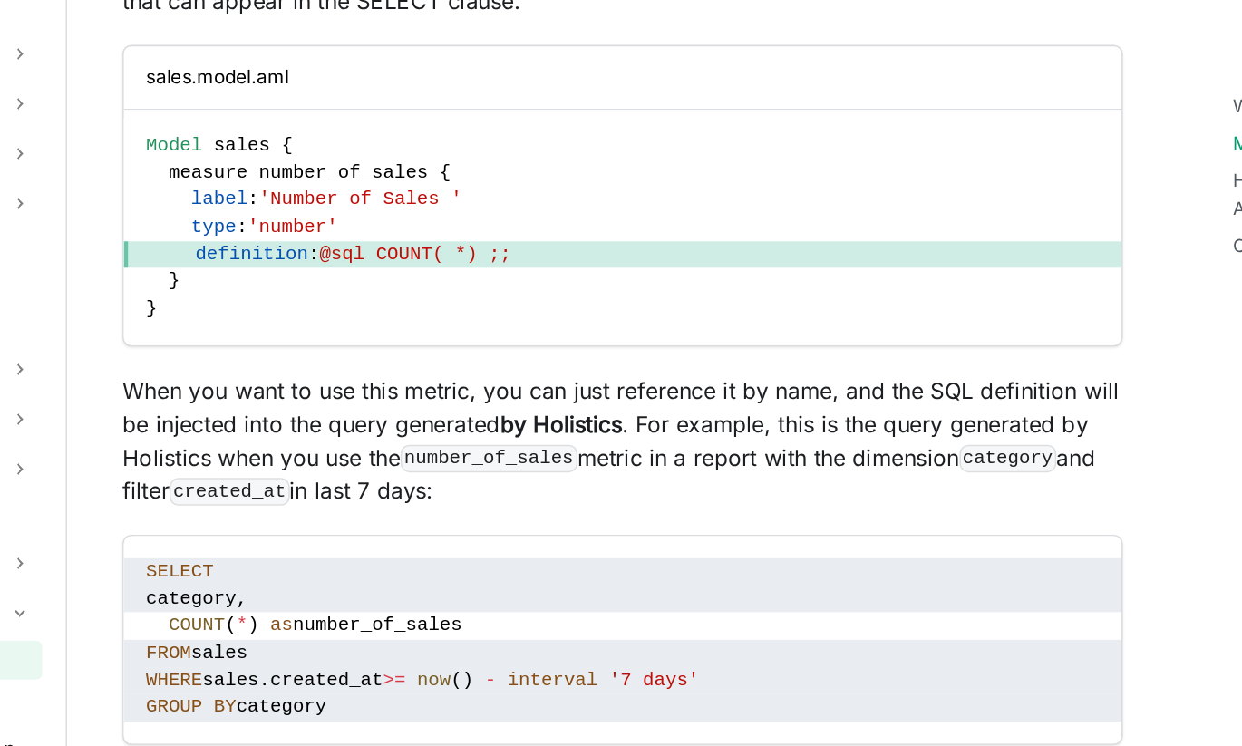
drag, startPoint x: 829, startPoint y: 415, endPoint x: 750, endPoint y: 439, distance: 82.3
click at [750, 439] on p "When you want to use this metric, you can just reference it by name, and the SQ…" at bounding box center [636, 427] width 656 height 87
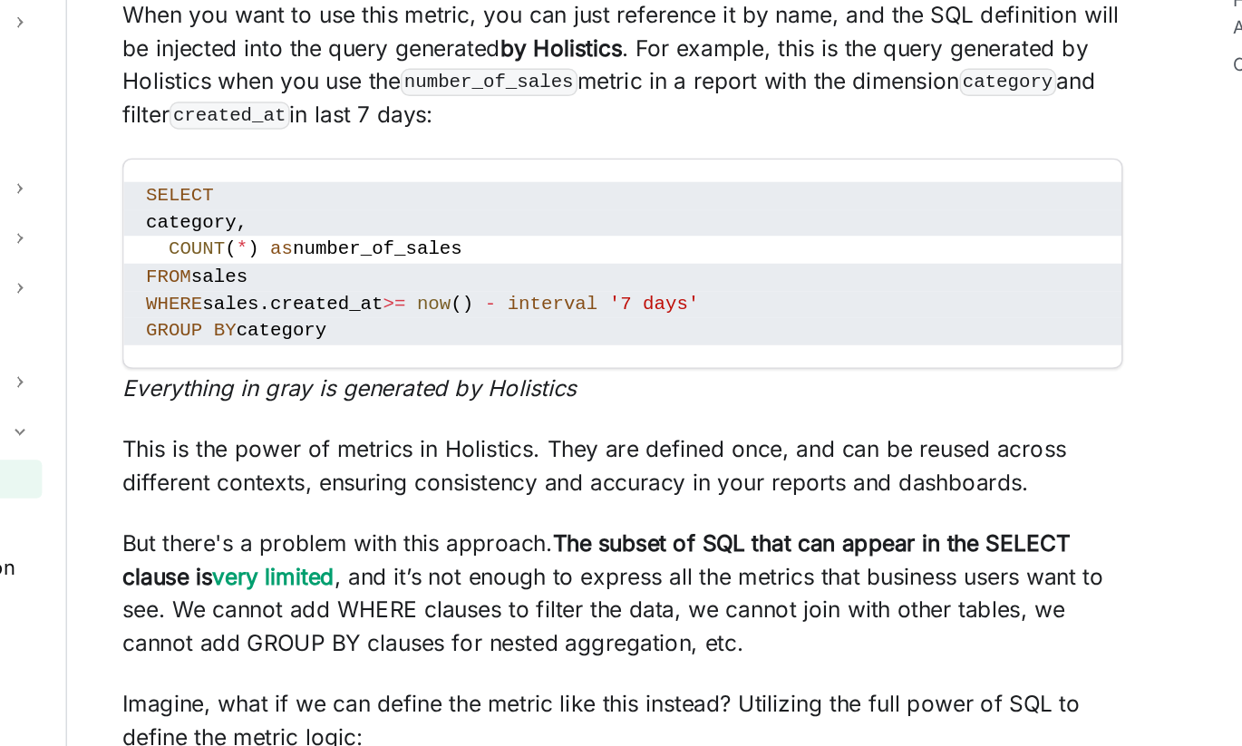
scroll to position [2265, 0]
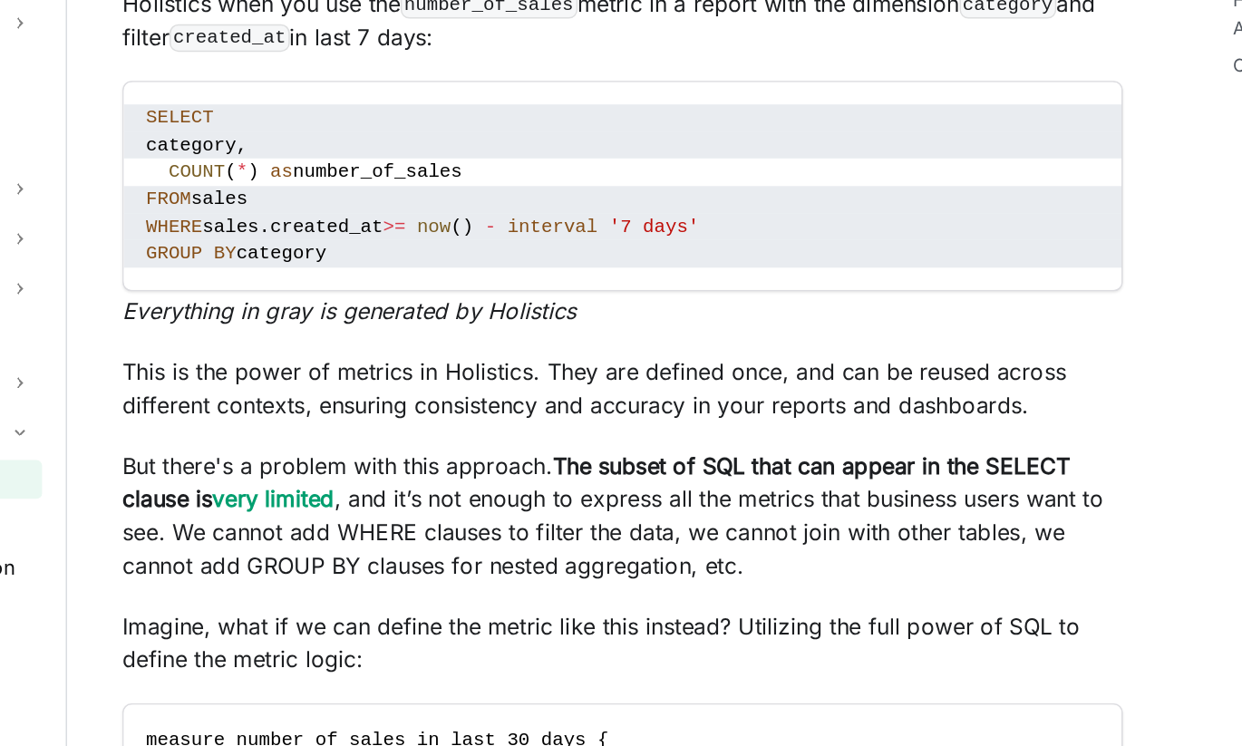
click at [379, 452] on em "Everything in gray is generated by Holistics" at bounding box center [456, 461] width 297 height 18
click at [529, 499] on p "This is the power of metrics in Holistics. They are defined once, and can be re…" at bounding box center [636, 512] width 656 height 44
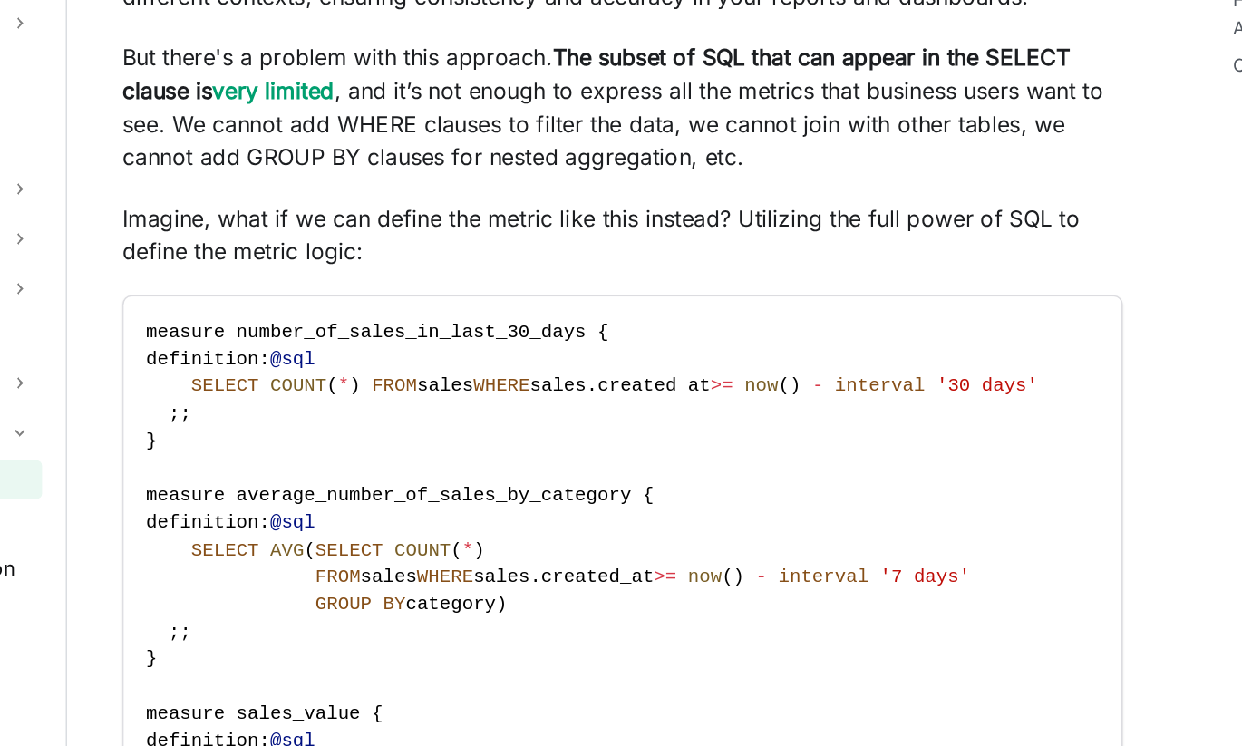
scroll to position [2561, 0]
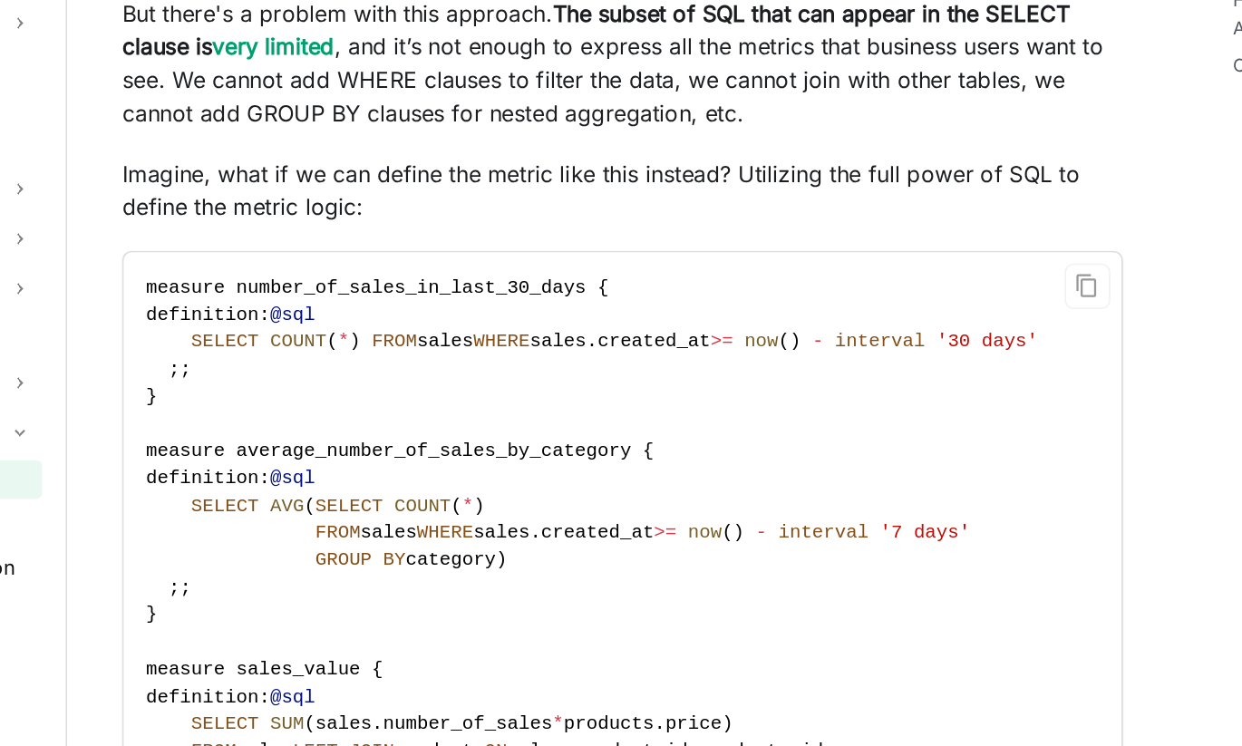
drag, startPoint x: 744, startPoint y: 467, endPoint x: 602, endPoint y: 555, distance: 167.3
click at [602, 555] on code "measure number_of_sales_in_last_30_days { definition: @sql SELECT COUNT ( * ) F…" at bounding box center [636, 616] width 654 height 386
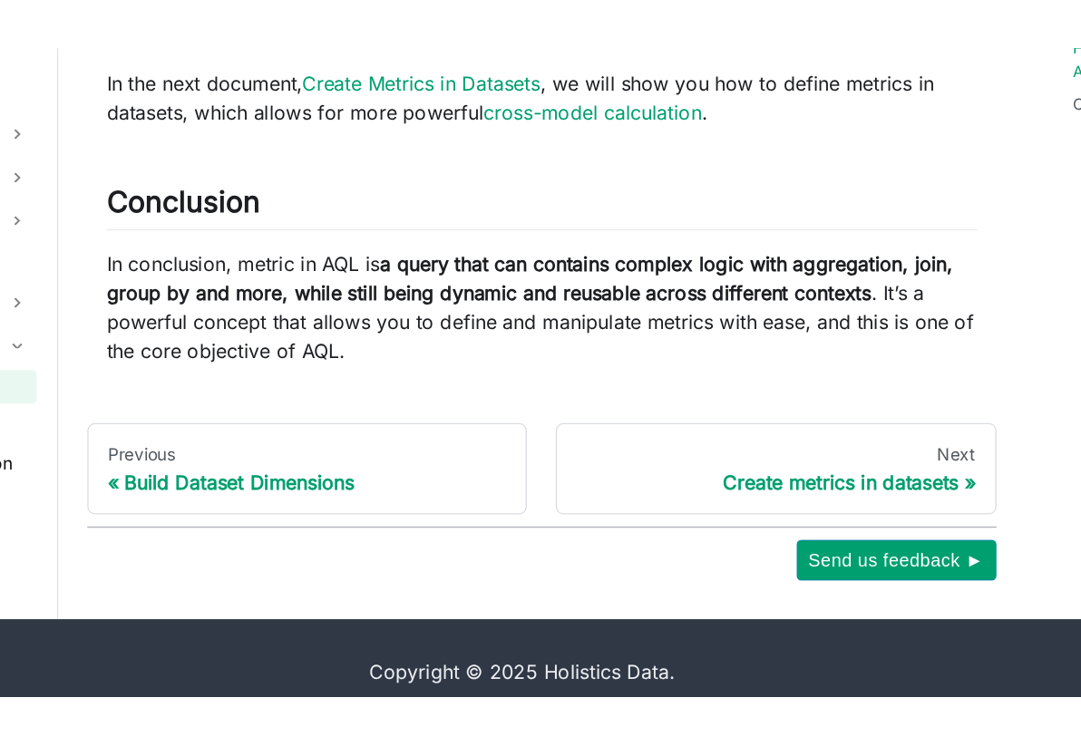
scroll to position [4601, 0]
